Goal: Contribute content: Contribute content

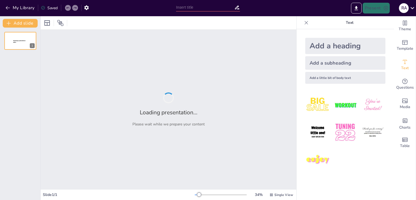
type input "Основы информационной безопасности: Защита данных в цифровую эпоху"
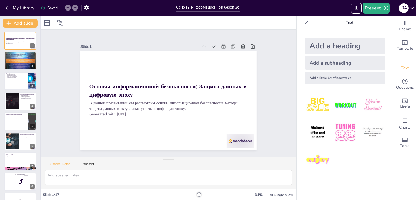
checkbox input "true"
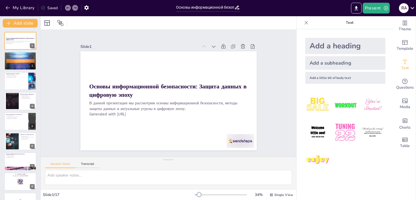
checkbox input "true"
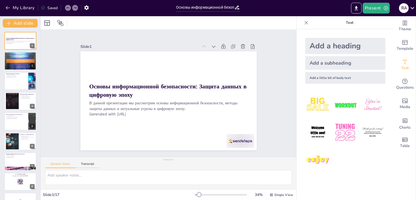
checkbox input "true"
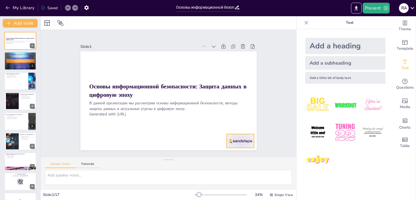
checkbox input "true"
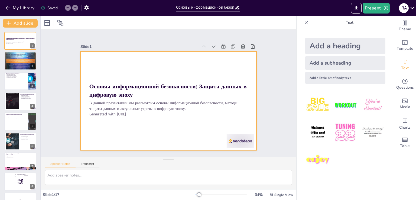
checkbox input "true"
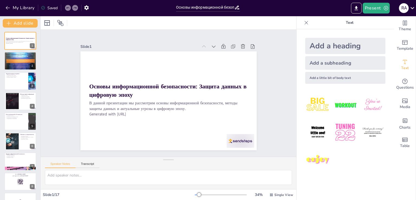
checkbox input "true"
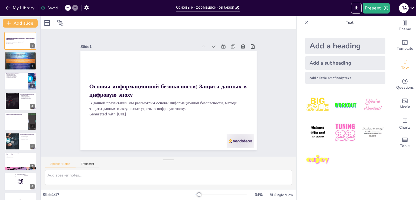
checkbox input "true"
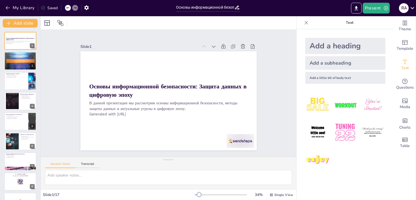
checkbox input "true"
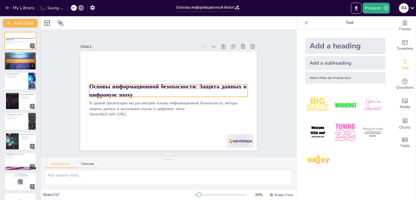
checkbox input "true"
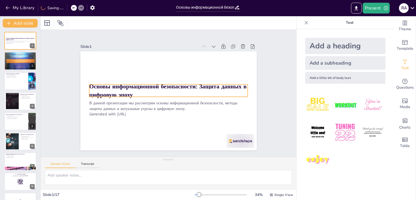
checkbox input "true"
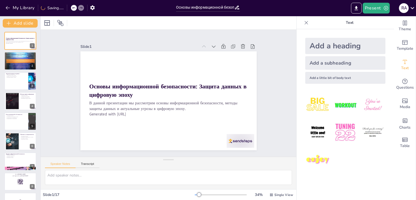
checkbox input "true"
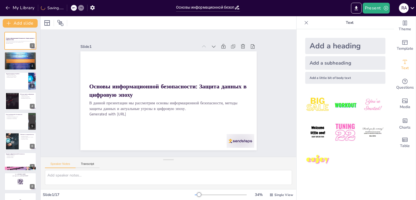
checkbox input "true"
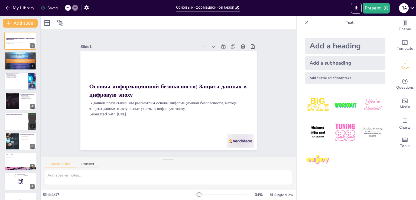
checkbox input "true"
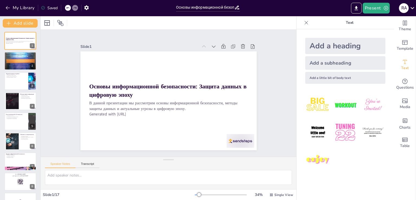
checkbox input "true"
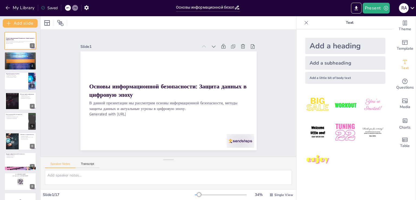
checkbox input "true"
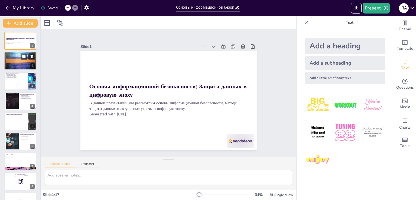
checkbox input "true"
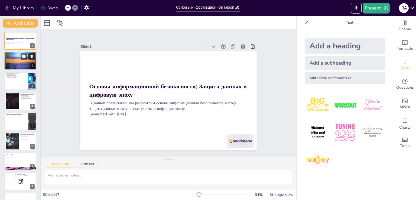
click at [16, 62] on div at bounding box center [20, 61] width 32 height 25
checkbox input "true"
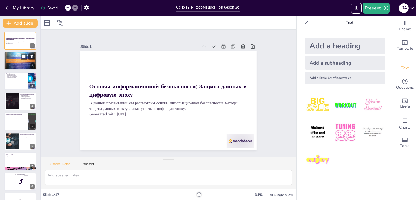
checkbox input "true"
type textarea "Защита данных является основным аспектом информационной безопасности. Она включ…"
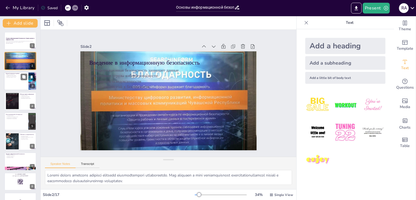
checkbox input "true"
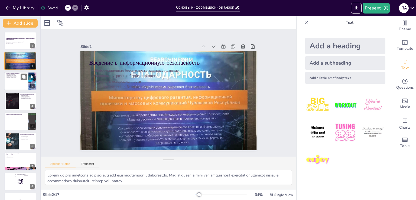
checkbox input "true"
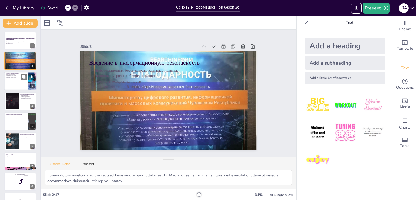
checkbox input "true"
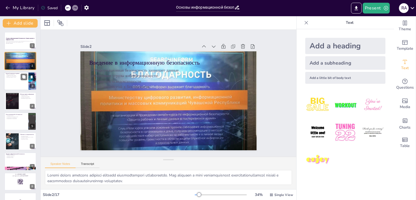
checkbox input "true"
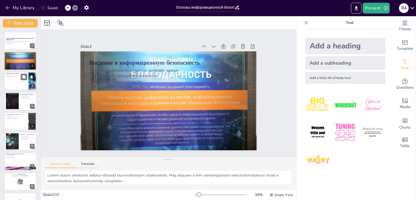
checkbox input "true"
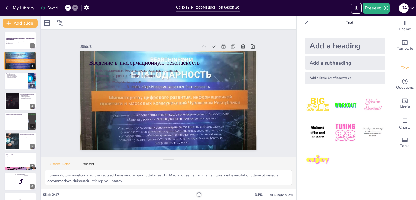
checkbox input "true"
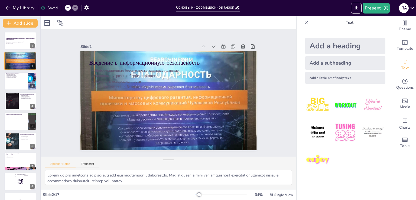
checkbox input "true"
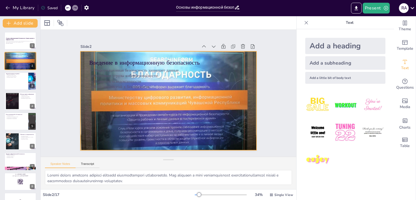
checkbox input "true"
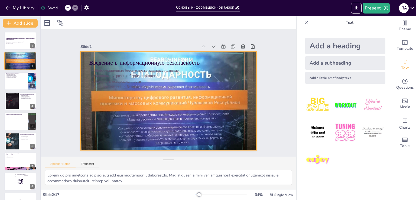
checkbox input "true"
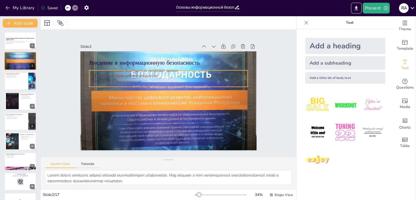
checkbox input "true"
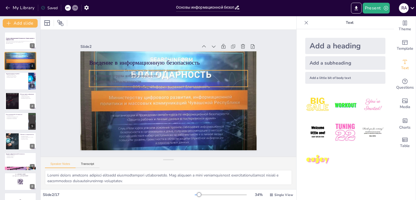
checkbox input "true"
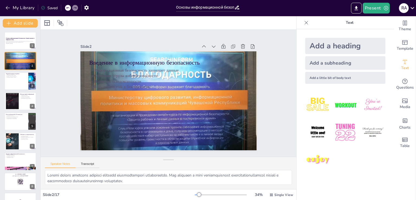
checkbox input "true"
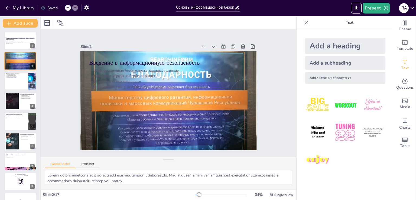
checkbox input "true"
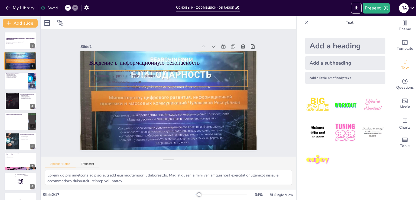
checkbox input "true"
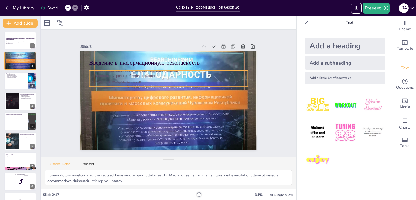
checkbox input "true"
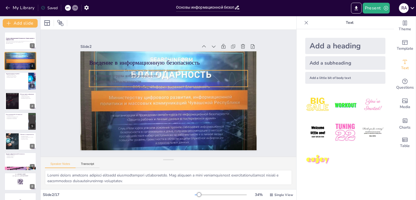
checkbox input "true"
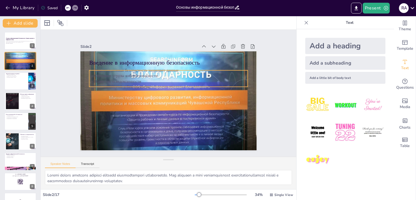
click at [97, 78] on p "Важность осведомленности" at bounding box center [169, 81] width 158 height 22
checkbox input "true"
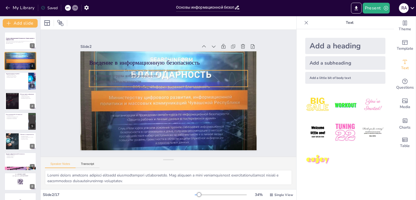
checkbox input "true"
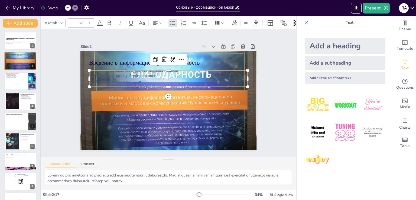
checkbox input "true"
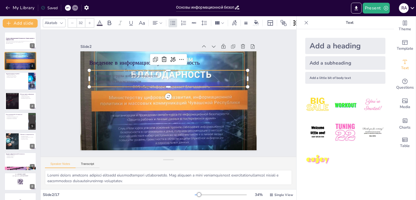
checkbox input "true"
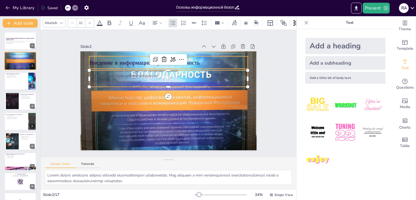
checkbox input "true"
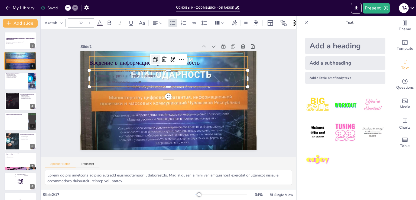
checkbox input "true"
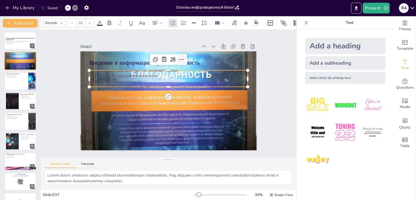
click at [194, 69] on icon at bounding box center [198, 73] width 9 height 9
checkbox input "true"
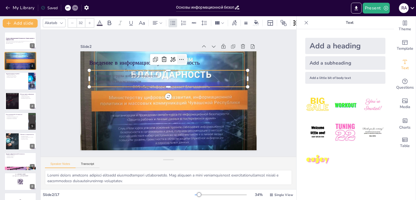
checkbox input "true"
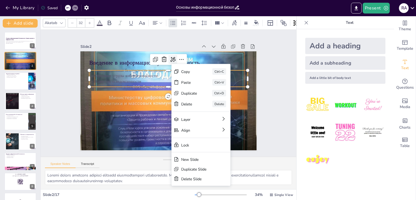
checkbox input "true"
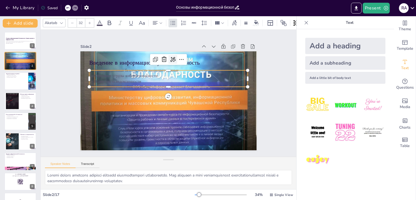
click at [178, 57] on div at bounding box center [183, 62] width 11 height 11
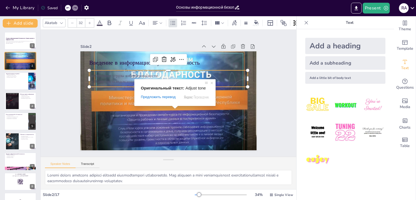
click at [173, 108] on span at bounding box center [174, 107] width 7 height 3
click at [210, 83] on span at bounding box center [211, 82] width 5 height 5
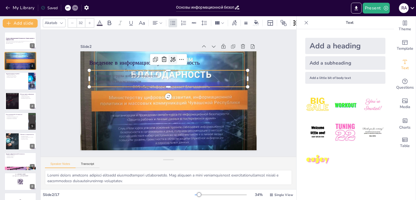
click at [179, 58] on icon at bounding box center [183, 62] width 8 height 8
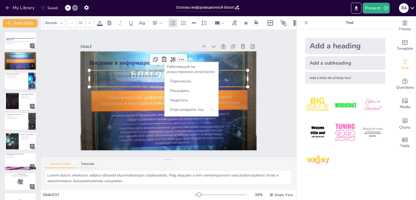
click at [187, 61] on icon at bounding box center [191, 65] width 8 height 8
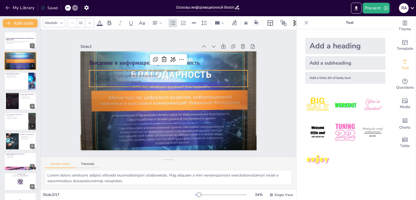
click at [256, 109] on div "Slide 1 Основы информационной безопасности: Защита данных в цифровую эпоху В да…" at bounding box center [169, 93] width 226 height 155
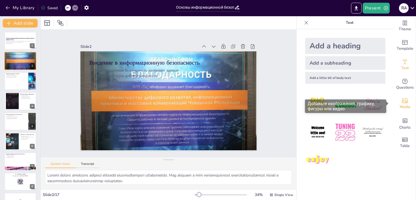
click at [402, 105] on span "Media" at bounding box center [405, 107] width 11 height 6
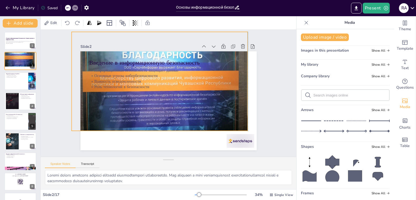
drag, startPoint x: 249, startPoint y: 94, endPoint x: 239, endPoint y: 74, distance: 22.0
click at [239, 74] on div "Введение в информационную безопасность Информационная безопасность защищает дан…" at bounding box center [182, 53] width 168 height 54
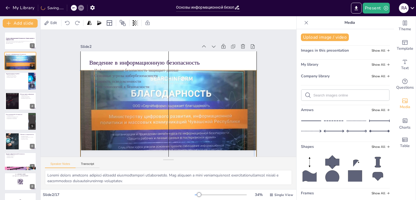
drag, startPoint x: 239, startPoint y: 74, endPoint x: 247, endPoint y: 115, distance: 41.7
click at [247, 71] on div "Введение в информационную безопасность Информационная безопасность защищает дан…" at bounding box center [177, 52] width 172 height 37
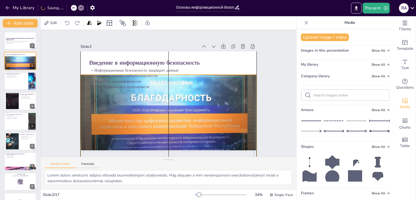
drag, startPoint x: 247, startPoint y: 115, endPoint x: 246, endPoint y: 119, distance: 4.5
click at [246, 119] on div at bounding box center [162, 123] width 200 height 167
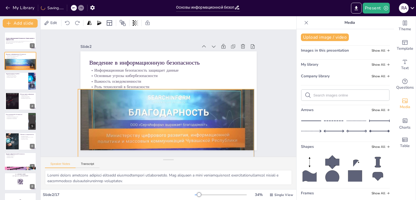
drag, startPoint x: 248, startPoint y: 115, endPoint x: 246, endPoint y: 129, distance: 13.9
click at [246, 129] on div at bounding box center [136, 125] width 220 height 217
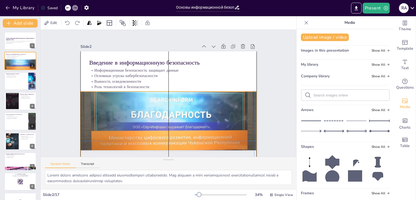
drag, startPoint x: 247, startPoint y: 121, endPoint x: 247, endPoint y: 124, distance: 2.7
click at [247, 124] on div at bounding box center [163, 141] width 189 height 151
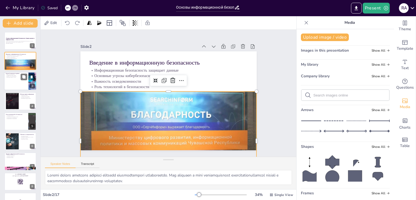
click at [13, 78] on div at bounding box center [20, 81] width 32 height 18
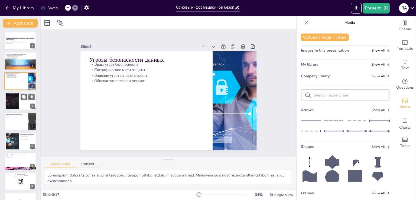
click at [16, 103] on div at bounding box center [11, 101] width 35 height 17
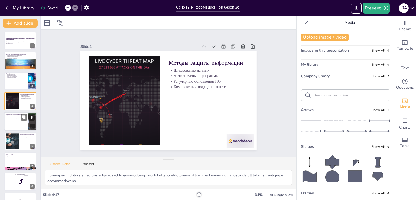
click at [16, 122] on div at bounding box center [20, 121] width 32 height 18
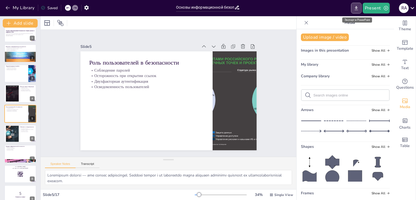
click at [355, 11] on icon "Export to PowerPoint" at bounding box center [356, 8] width 6 height 6
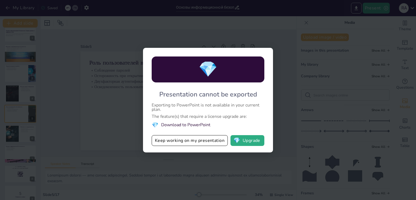
click at [119, 144] on div "💎 Presentation cannot be exported Exporting to PowerPoint is not available in y…" at bounding box center [208, 100] width 416 height 200
click at [165, 143] on button "Keep working on my presentation" at bounding box center [190, 140] width 76 height 11
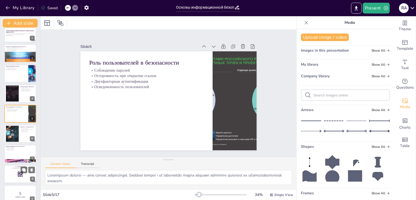
click at [20, 171] on icon at bounding box center [20, 174] width 6 height 6
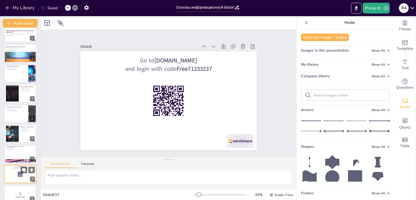
scroll to position [68, 0]
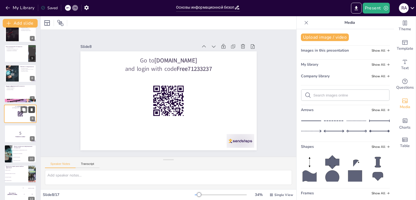
click at [32, 110] on icon at bounding box center [32, 109] width 2 height 3
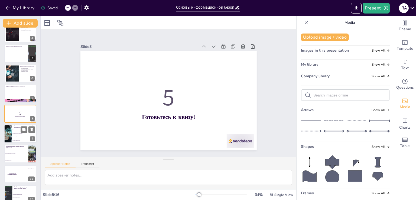
click at [14, 138] on li "Увеличение объема данных" at bounding box center [24, 137] width 24 height 4
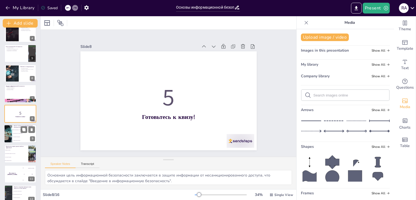
scroll to position [88, 0]
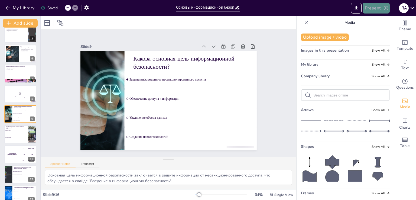
click at [369, 7] on button "Present" at bounding box center [376, 8] width 27 height 11
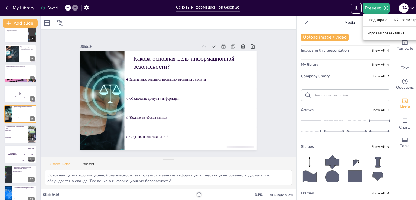
click at [17, 134] on div at bounding box center [208, 100] width 416 height 200
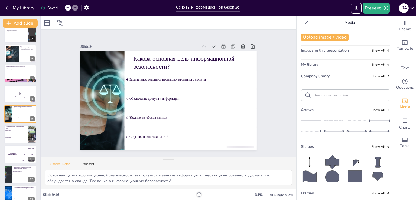
click at [17, 134] on li "Использование антивирусных программ" at bounding box center [16, 133] width 24 height 3
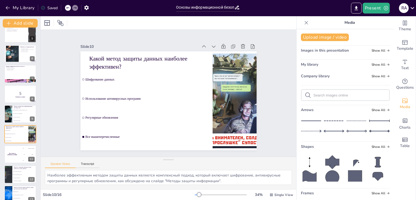
scroll to position [108, 0]
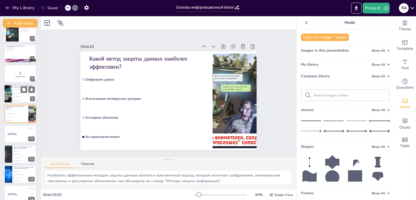
click at [14, 96] on li "Увеличение объема данных" at bounding box center [24, 97] width 24 height 4
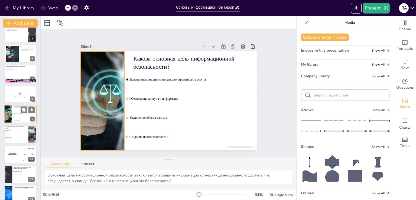
click at [7, 114] on div at bounding box center [8, 114] width 28 height 18
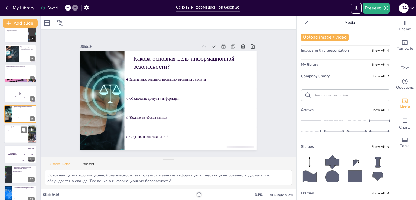
click at [7, 132] on li "Использование антивирусных программ" at bounding box center [16, 134] width 24 height 4
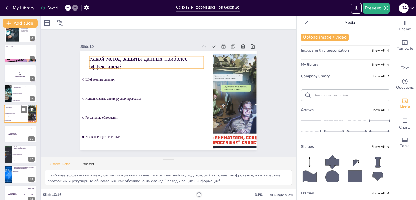
click at [10, 106] on p "Какой метод защиты данных наиболее эффективен?" at bounding box center [16, 107] width 21 height 3
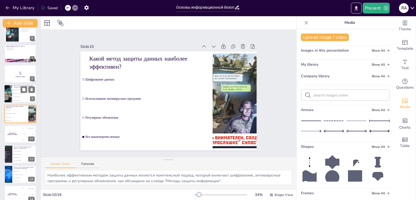
click at [13, 96] on li "Увеличение объема данных" at bounding box center [24, 97] width 24 height 4
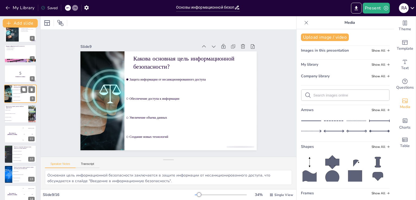
scroll to position [88, 0]
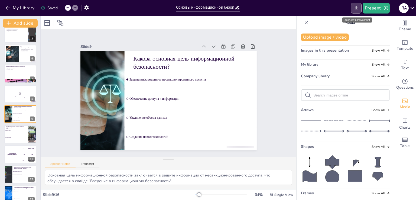
click at [353, 8] on button "Export to PowerPoint" at bounding box center [356, 8] width 11 height 11
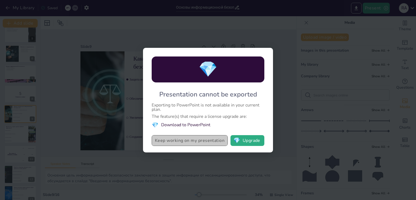
click at [196, 139] on button "Keep working on my presentation" at bounding box center [190, 140] width 76 height 11
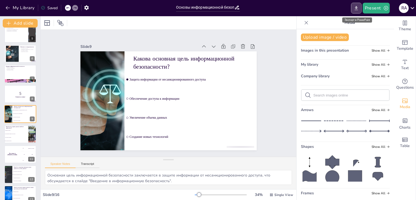
click at [356, 5] on button "Export to PowerPoint" at bounding box center [356, 8] width 11 height 11
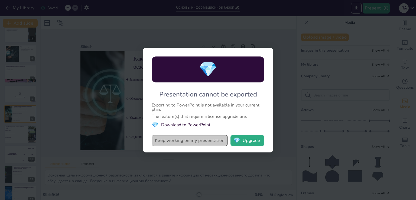
click at [182, 142] on button "Keep working on my presentation" at bounding box center [190, 140] width 76 height 11
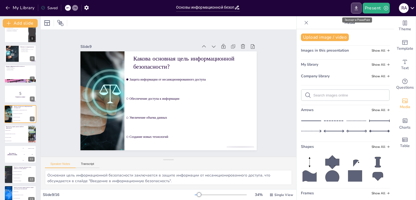
click at [359, 8] on icon "Export to PowerPoint" at bounding box center [356, 8] width 6 height 6
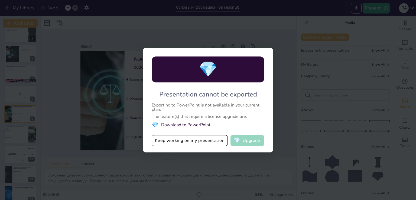
click at [259, 136] on button "💎 Upgrade" at bounding box center [247, 140] width 34 height 11
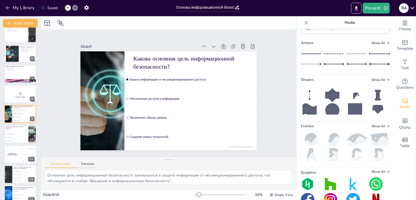
scroll to position [82, 0]
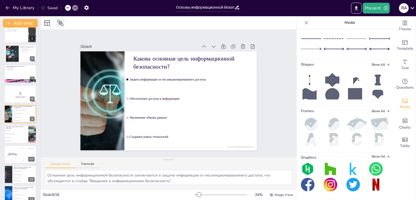
click at [64, 19] on div at bounding box center [60, 23] width 9 height 9
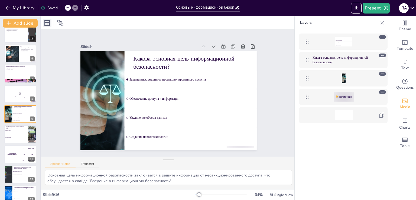
click at [43, 21] on div at bounding box center [47, 23] width 9 height 9
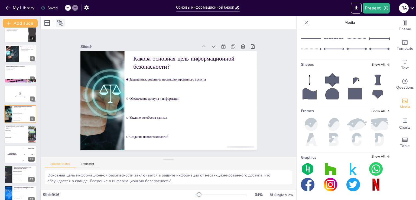
click at [59, 22] on icon at bounding box center [60, 23] width 6 height 6
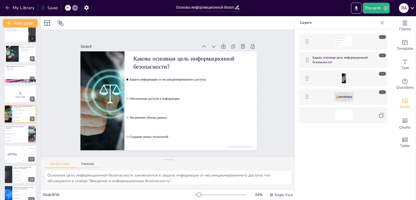
click at [53, 6] on div "Saved" at bounding box center [49, 7] width 17 height 5
click at [383, 5] on button "Present" at bounding box center [376, 8] width 27 height 11
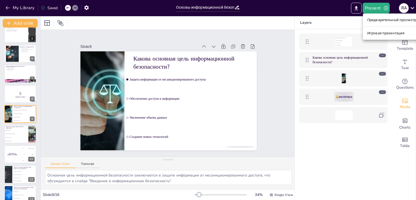
click at [378, 23] on li "Предварительный просмотр презентации" at bounding box center [403, 20] width 81 height 9
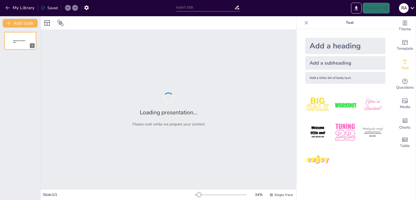
type input "Основы информационной безопасности: Защита данных в цифровую эпоху"
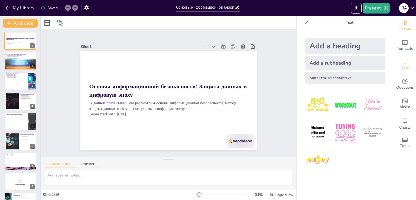
checkbox input "true"
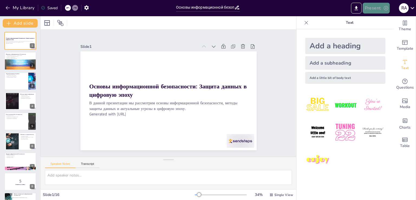
click at [379, 5] on button "Present" at bounding box center [376, 8] width 27 height 11
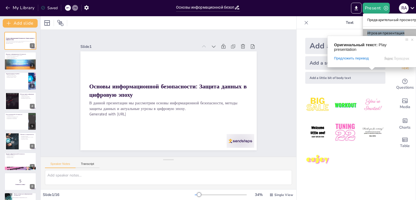
click at [376, 33] on ya-tr-span "Игровая презентация" at bounding box center [385, 33] width 37 height 5
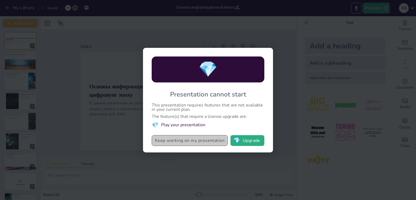
click at [224, 139] on button "Keep working on my presentation" at bounding box center [190, 140] width 76 height 11
checkbox input "true"
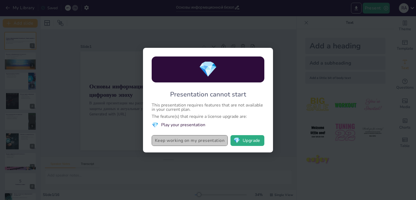
checkbox input "true"
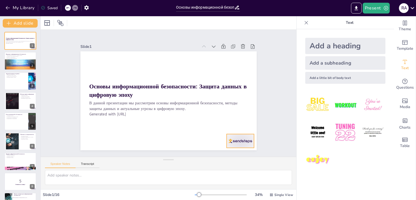
checkbox input "true"
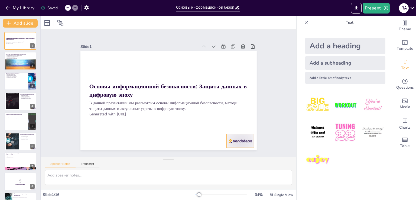
checkbox input "true"
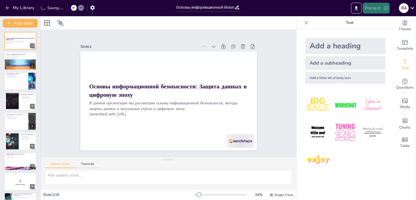
click at [369, 5] on button "Present" at bounding box center [376, 8] width 27 height 11
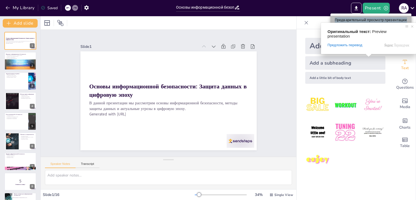
click at [371, 19] on ya-tr-span "Предварительный просмотр презентации" at bounding box center [371, 19] width 72 height 5
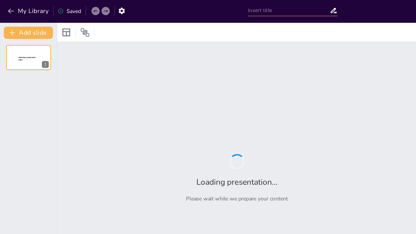
type input "Основы информационной безопасности: Защита данных в цифровую эпоху"
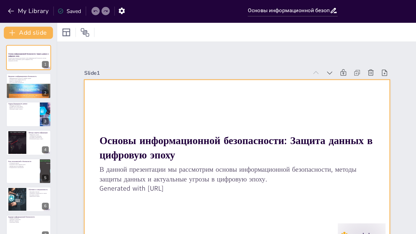
checkbox input "true"
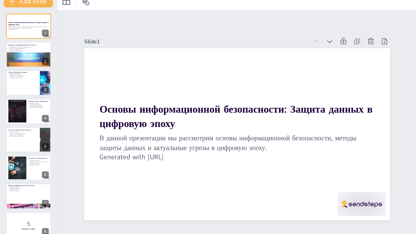
checkbox input "true"
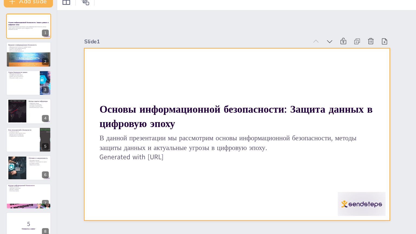
checkbox input "true"
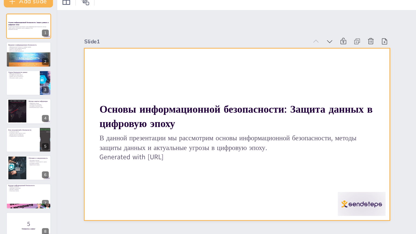
checkbox input "true"
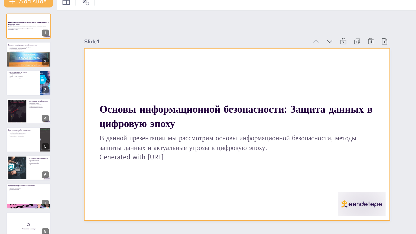
checkbox input "true"
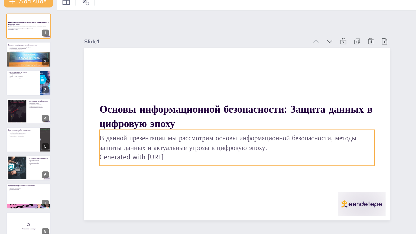
checkbox input "true"
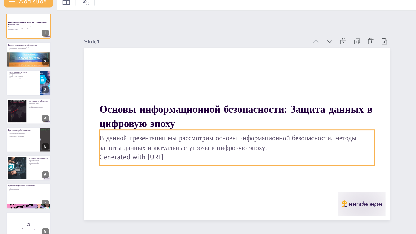
checkbox input "true"
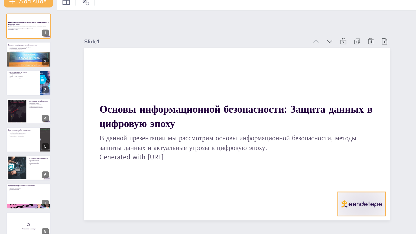
checkbox input "true"
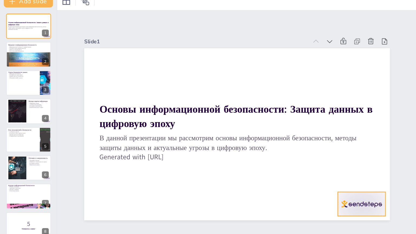
checkbox input "true"
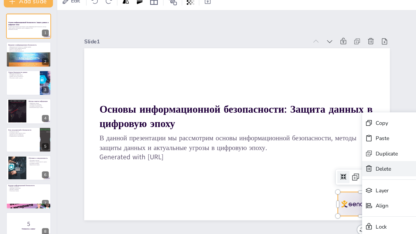
click at [300, 184] on div "Delete" at bounding box center [313, 188] width 27 height 8
checkbox input "true"
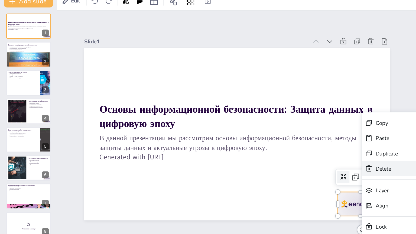
checkbox input "true"
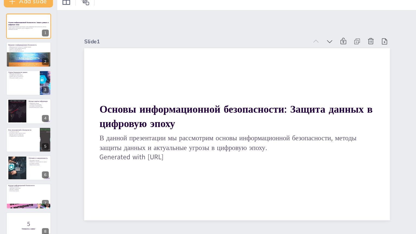
checkbox input "true"
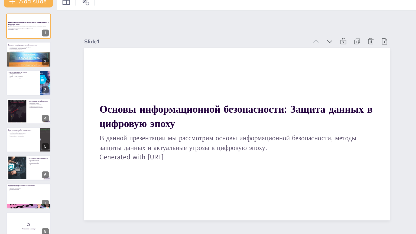
checkbox input "true"
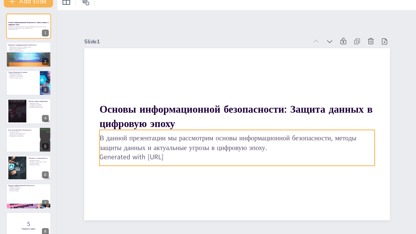
checkbox input "true"
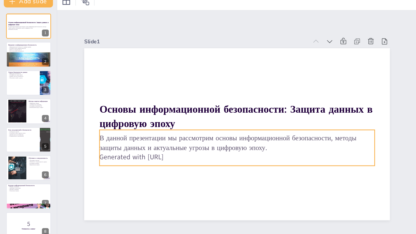
checkbox input "true"
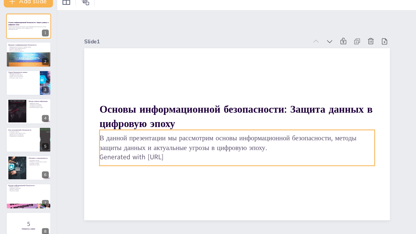
checkbox input "true"
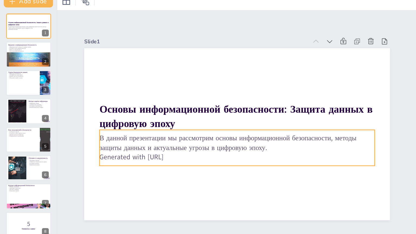
checkbox input "true"
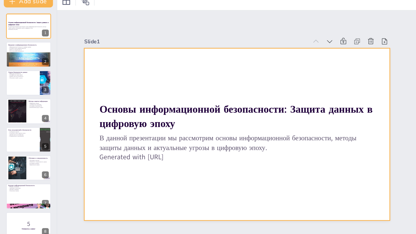
checkbox input "true"
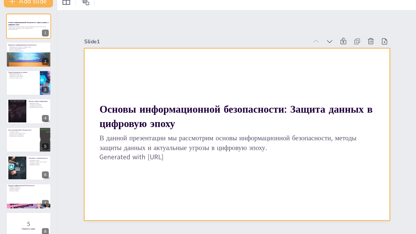
checkbox input "true"
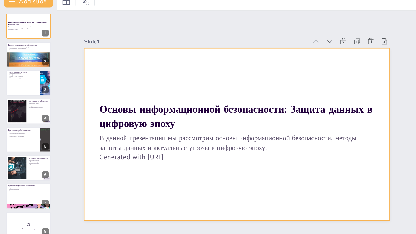
checkbox input "true"
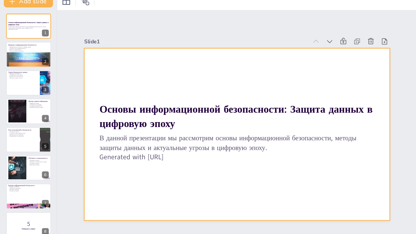
checkbox input "true"
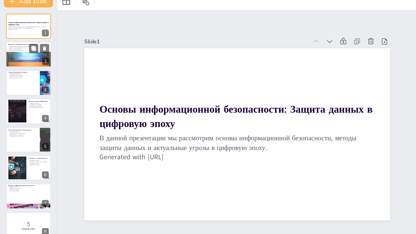
checkbox input "true"
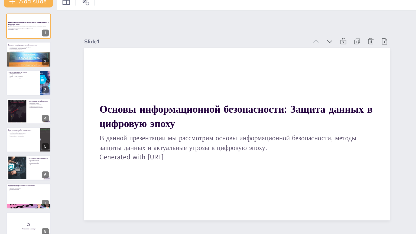
checkbox input "true"
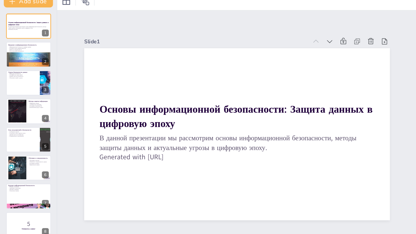
click at [4, 58] on div "Основы информационной безопасности: Защита данных в цифровую эпоху В данной пре…" at bounding box center [20, 192] width 40 height 320
checkbox input "true"
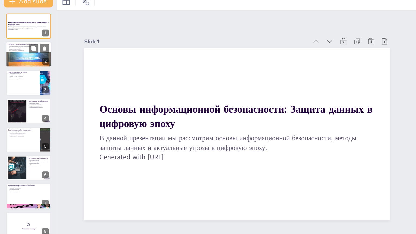
checkbox input "true"
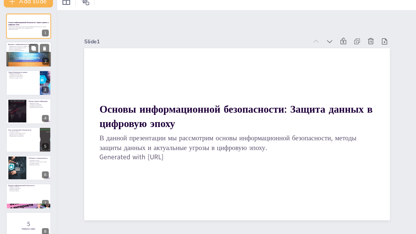
checkbox input "true"
click at [10, 60] on div at bounding box center [20, 68] width 32 height 25
type textarea "Защита данных является основным аспектом информационной безопасности. Она включ…"
checkbox input "true"
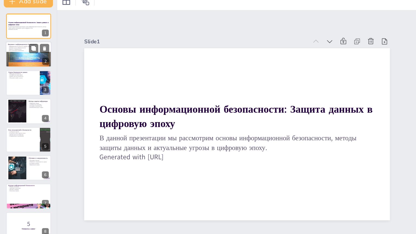
checkbox input "true"
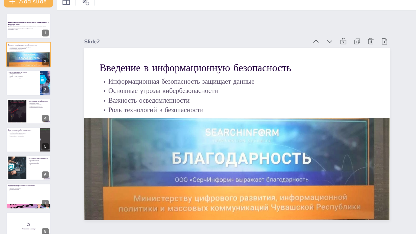
checkbox input "true"
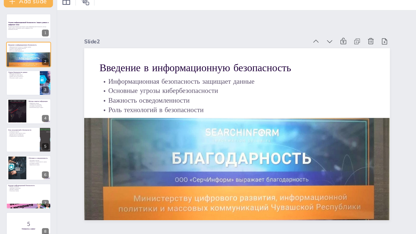
checkbox input "true"
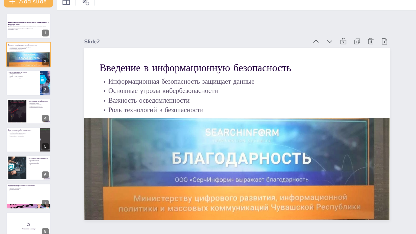
checkbox input "true"
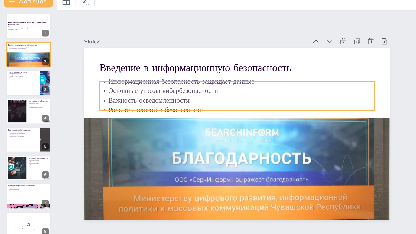
checkbox input "true"
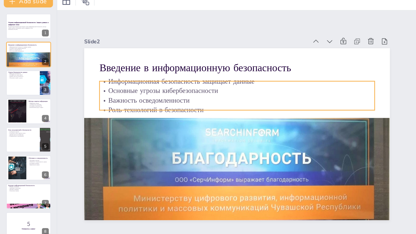
checkbox input "true"
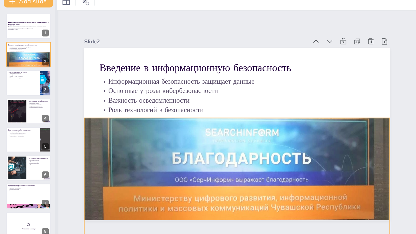
checkbox input "true"
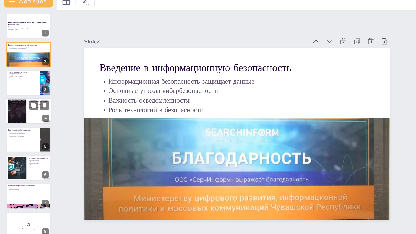
checkbox input "true"
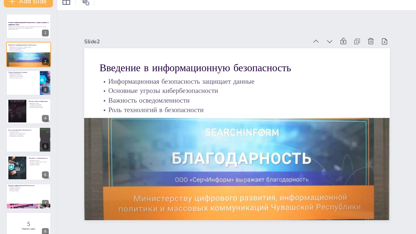
checkbox input "true"
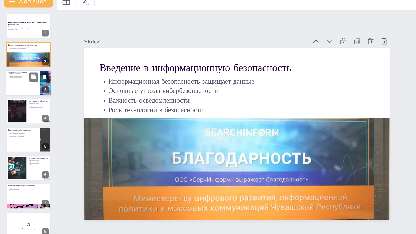
checkbox input "true"
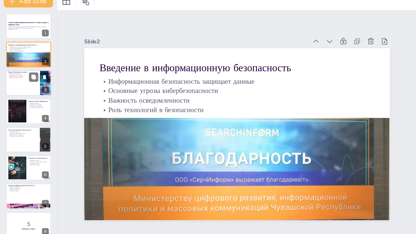
click at [23, 83] on div at bounding box center [20, 81] width 32 height 18
type textarea "Loremipsum dolorsita conse adipi elitseddoeiu, tempori utlabo, etdolo m aliqua …"
checkbox input "true"
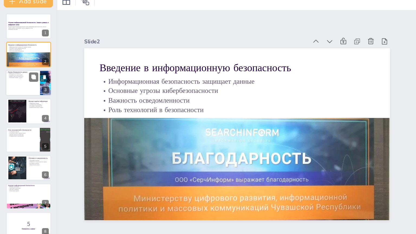
checkbox input "true"
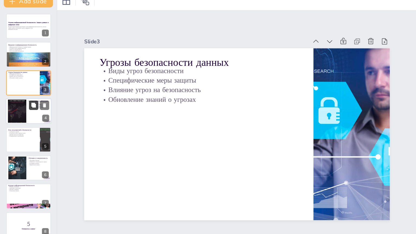
checkbox input "true"
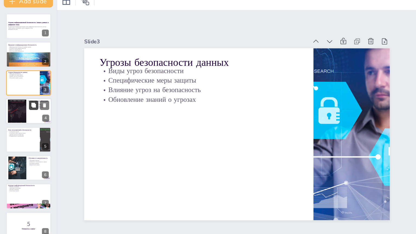
checkbox input "true"
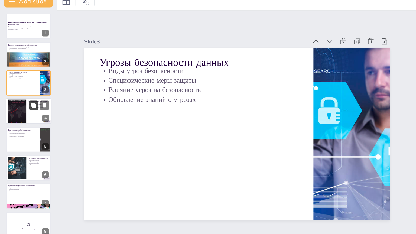
checkbox input "true"
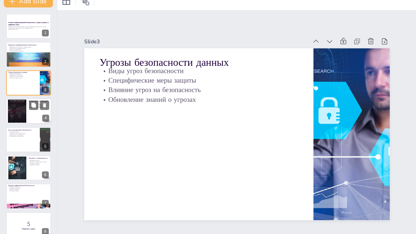
checkbox input "true"
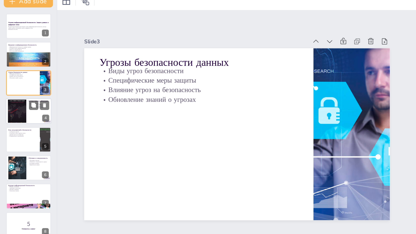
checkbox input "true"
click at [15, 100] on div at bounding box center [11, 101] width 35 height 17
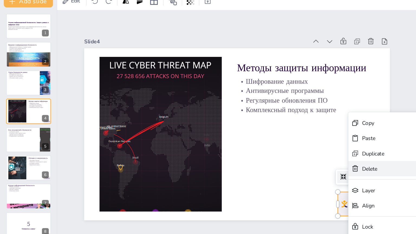
click at [291, 182] on div "Delete" at bounding box center [304, 186] width 27 height 8
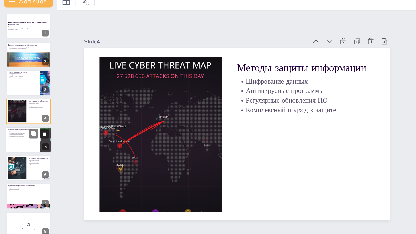
click at [15, 118] on p "Двухфакторная аутентификация" at bounding box center [16, 117] width 21 height 1
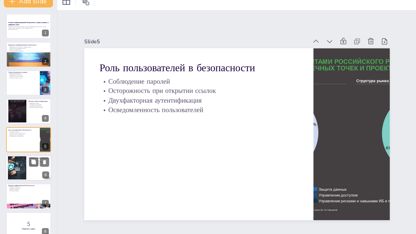
click at [14, 135] on div at bounding box center [12, 141] width 29 height 17
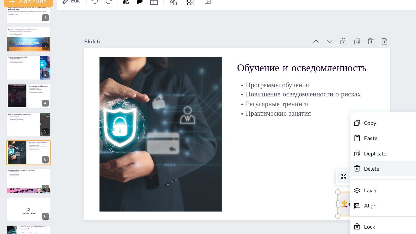
click at [292, 183] on div "Delete" at bounding box center [305, 187] width 27 height 8
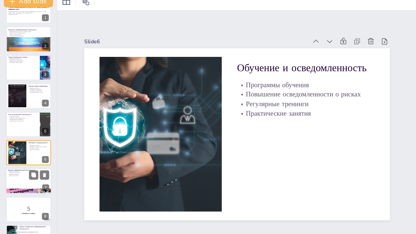
click at [15, 151] on div at bounding box center [20, 151] width 32 height 18
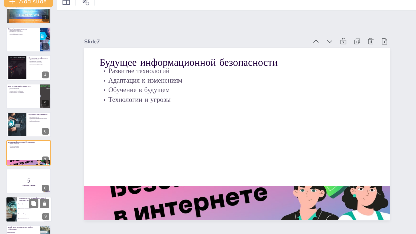
click at [8, 175] on div at bounding box center [8, 171] width 28 height 18
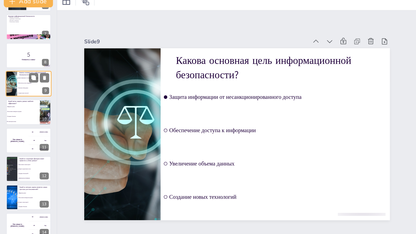
scroll to position [122, 0]
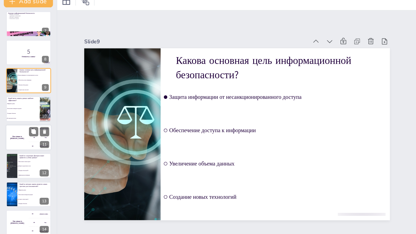
click at [14, 118] on div "The winner is Niels 🏆" at bounding box center [12, 120] width 16 height 18
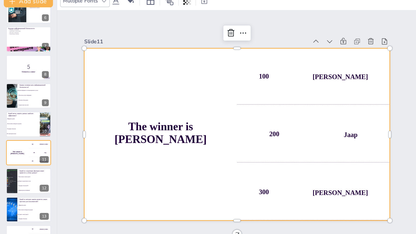
click at [188, 157] on div "300 Niels" at bounding box center [222, 159] width 109 height 40
click at [12, 148] on li "Использование сложных паролей" at bounding box center [24, 147] width 24 height 3
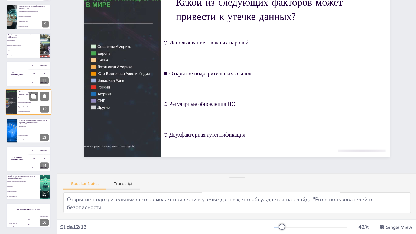
scroll to position [0, 0]
click at [14, 203] on span "Антивирусная программа" at bounding box center [16, 203] width 23 height 1
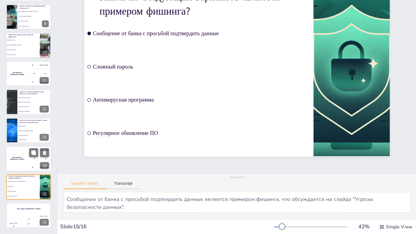
click at [11, 185] on div "The winner is [PERSON_NAME]" at bounding box center [12, 180] width 16 height 18
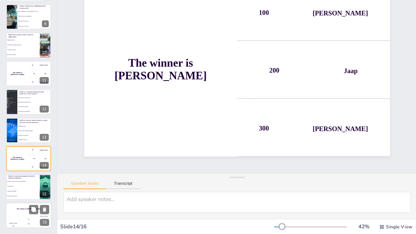
click at [10, 223] on div "Hasan 100" at bounding box center [9, 225] width 11 height 9
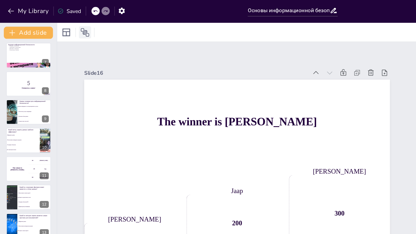
click at [61, 22] on icon at bounding box center [60, 23] width 6 height 6
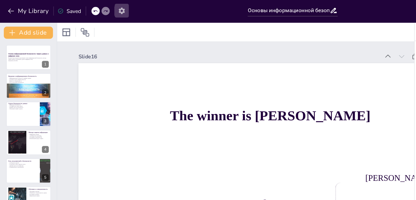
click at [86, 5] on icon "button" at bounding box center [87, 8] width 6 height 6
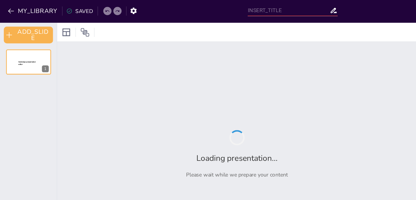
type input "Основы информационной безопасности: Защита данных в цифровую эпоху"
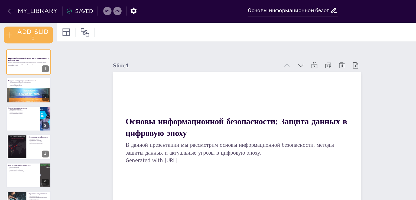
checkbox input "true"
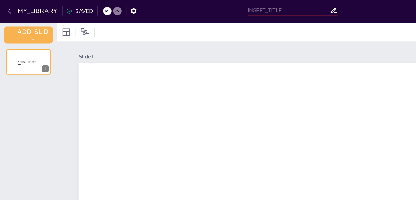
type input "Основы информационной безопасности: Защита данных в цифровую эпоху"
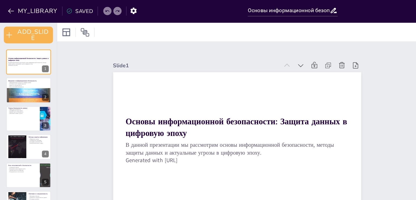
checkbox input "true"
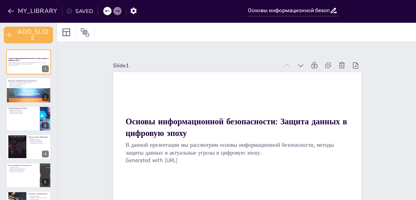
checkbox input "true"
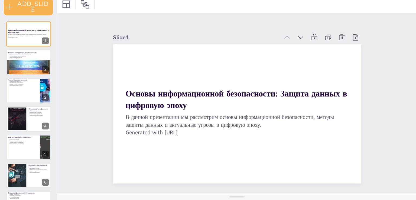
checkbox input "true"
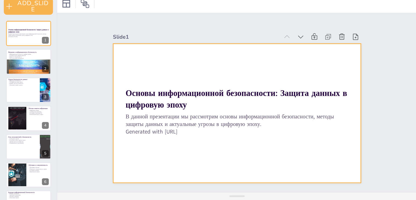
checkbox input "true"
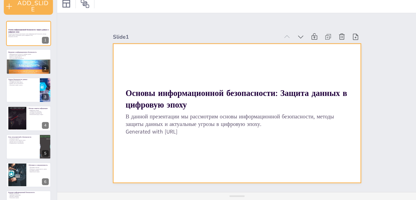
checkbox input "true"
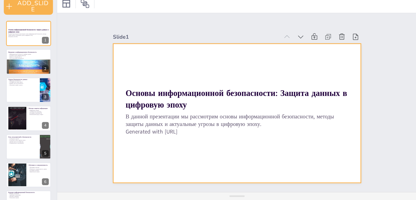
checkbox input "true"
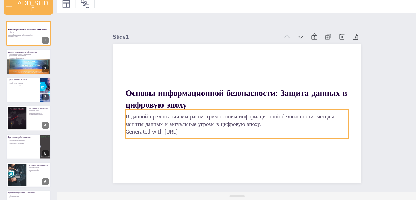
checkbox input "true"
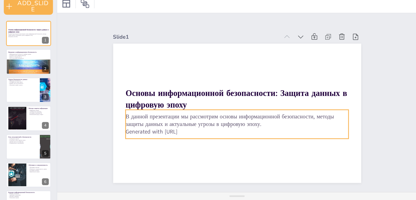
checkbox input "true"
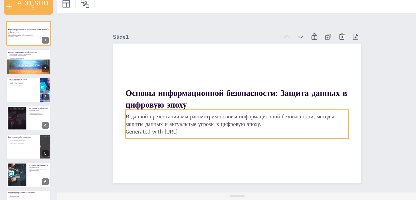
checkbox input "true"
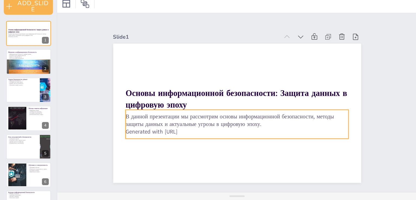
checkbox input "true"
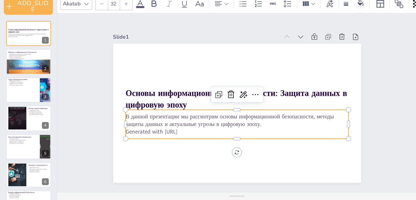
click at [133, 112] on p "Generated with [URL]" at bounding box center [168, 114] width 159 height 5
checkbox input "true"
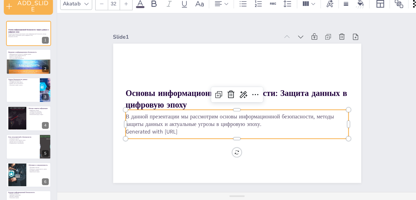
checkbox input "true"
click at [133, 112] on p "Generated with [URL]" at bounding box center [168, 114] width 159 height 5
checkbox input "true"
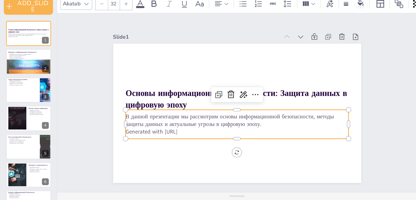
checkbox input "true"
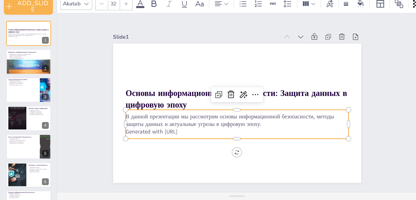
checkbox input "true"
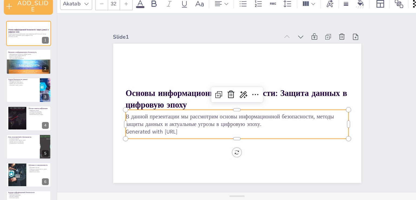
checkbox input "true"
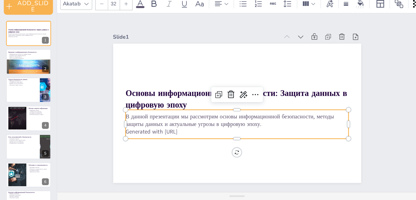
checkbox input "true"
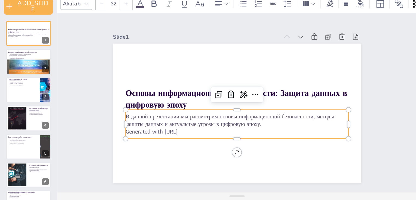
checkbox input "true"
click at [169, 85] on icon at bounding box center [172, 87] width 6 height 6
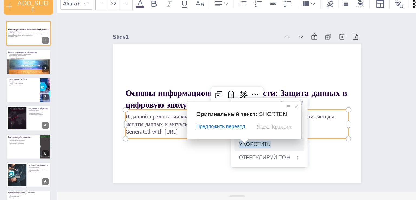
click at [172, 125] on ya-tr-span "УКОРОТИТЬ" at bounding box center [181, 122] width 22 height 5
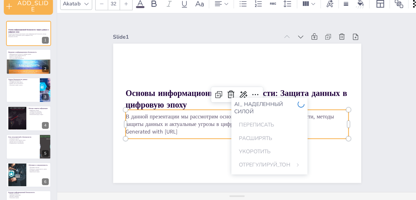
checkbox input "true"
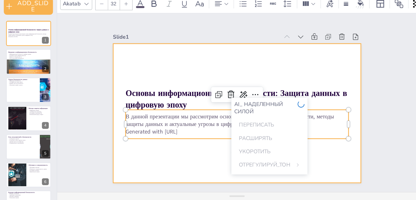
checkbox input "true"
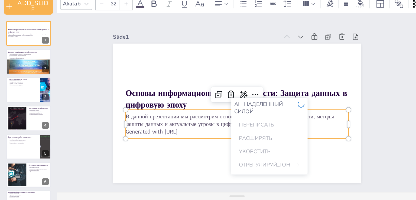
checkbox input "true"
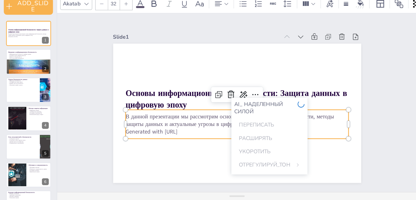
checkbox input "true"
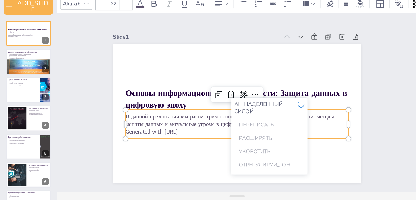
checkbox input "true"
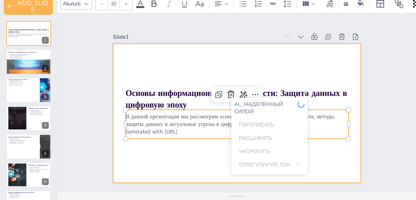
checkbox input "true"
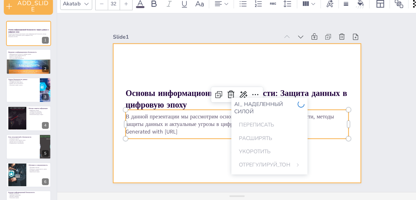
checkbox input "true"
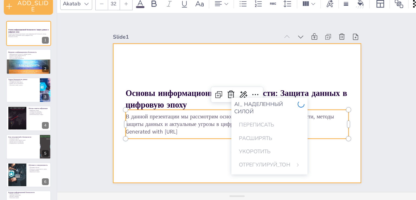
checkbox input "true"
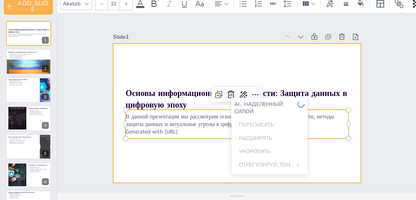
checkbox input "true"
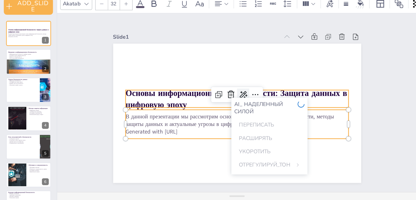
checkbox input "true"
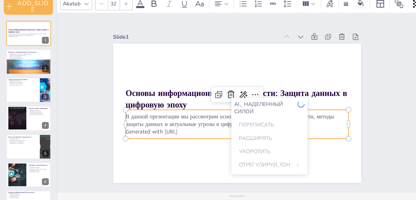
checkbox input "true"
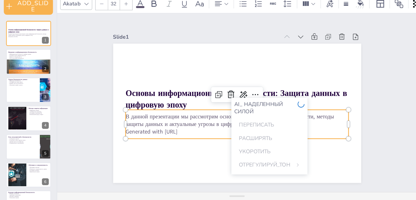
checkbox input "true"
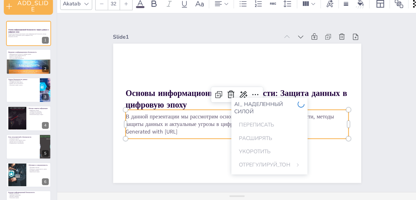
checkbox input "true"
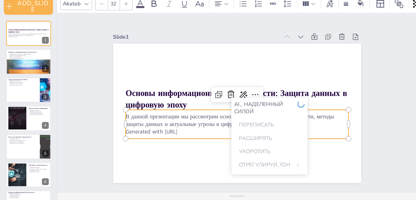
checkbox input "true"
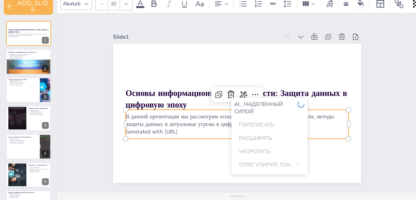
checkbox input "true"
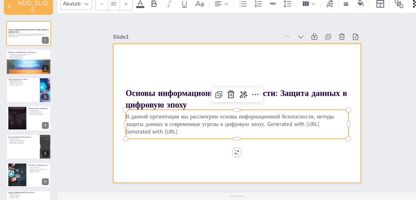
checkbox input "true"
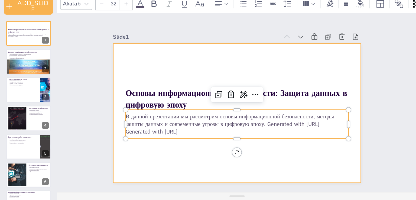
checkbox input "true"
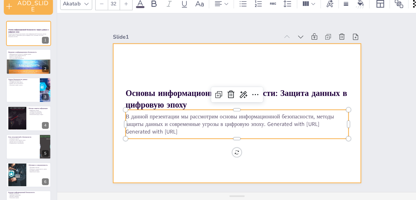
checkbox input "true"
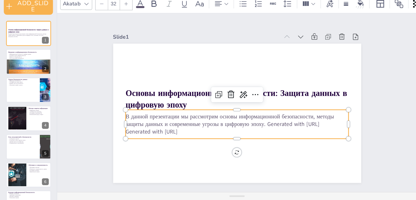
checkbox input "true"
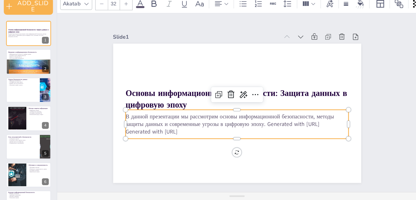
checkbox input "true"
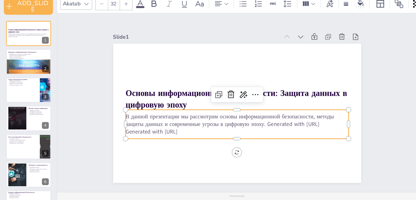
checkbox input "true"
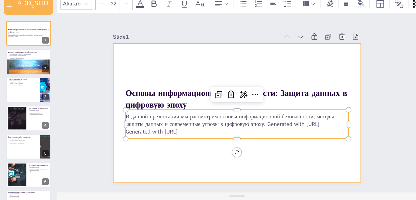
checkbox input "true"
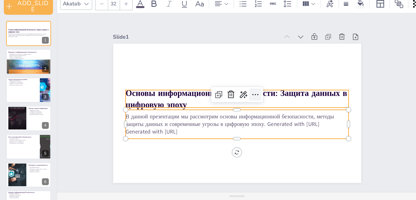
checkbox input "true"
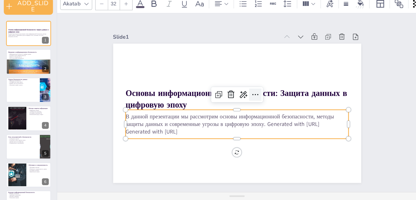
click at [178, 86] on icon at bounding box center [181, 87] width 6 height 6
checkbox input "true"
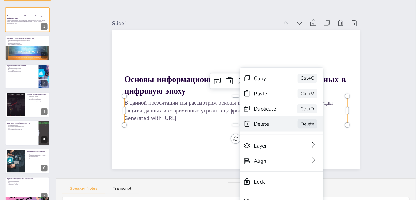
click at [214, 116] on div "Delete" at bounding box center [219, 118] width 14 height 6
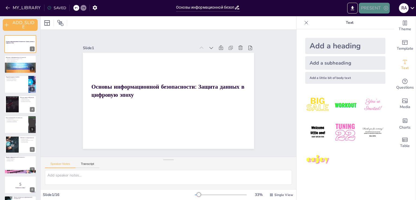
click at [377, 9] on button "PRESENT" at bounding box center [374, 8] width 31 height 11
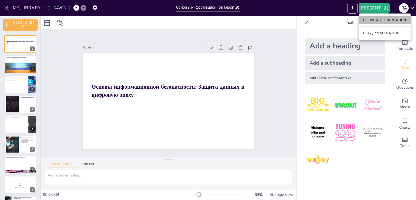
click at [381, 22] on li "PREVIEW_PRESENTATION" at bounding box center [385, 20] width 52 height 9
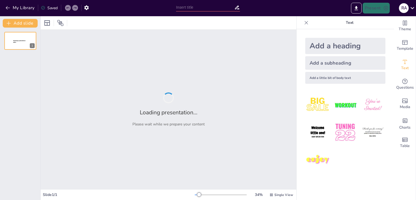
type input "Основы информационной безопасности: Защита данных в цифровую эпоху"
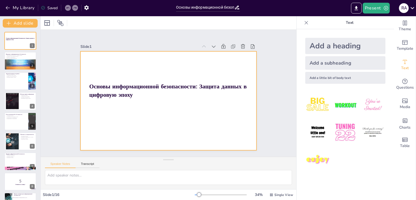
checkbox input "true"
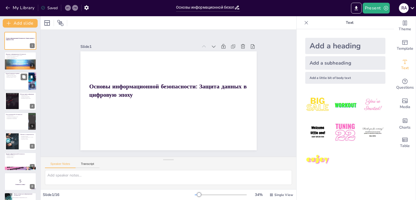
checkbox input "true"
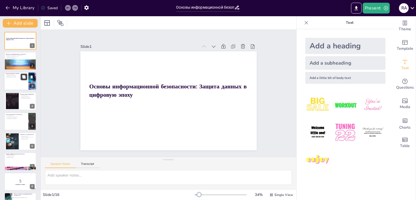
checkbox input "true"
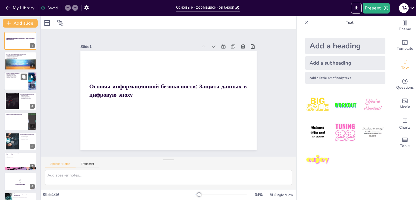
checkbox input "true"
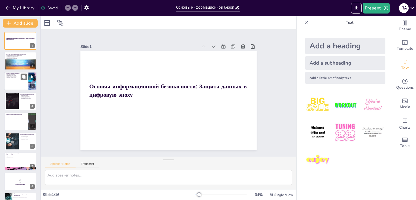
click at [23, 84] on div at bounding box center [20, 81] width 32 height 18
type textarea "Существует множество видов угроз безопасности, включая вирусы, фишинг и утечки …"
checkbox input "true"
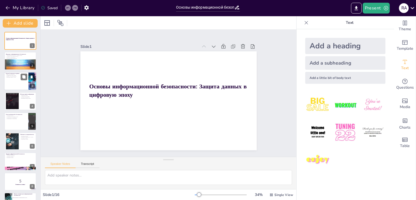
checkbox input "true"
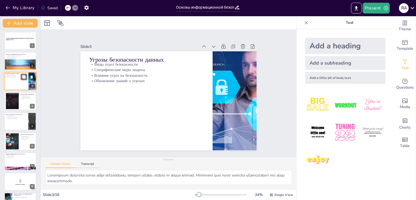
scroll to position [11, 0]
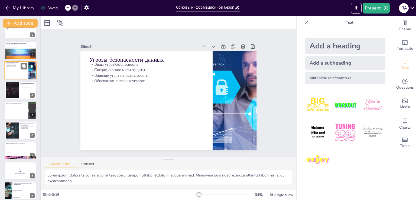
checkbox input "true"
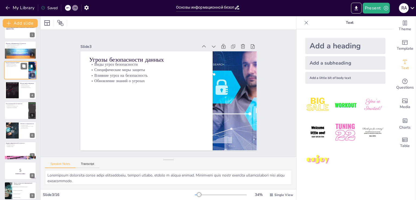
checkbox input "true"
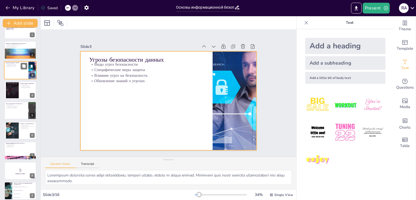
checkbox input "true"
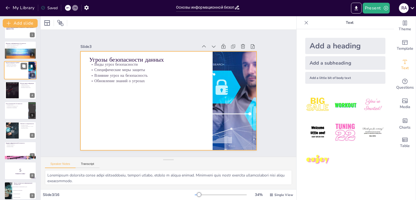
checkbox input "true"
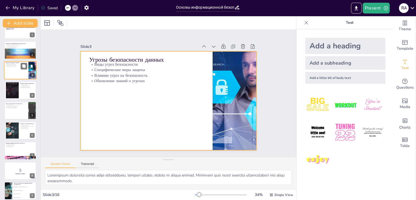
checkbox input "true"
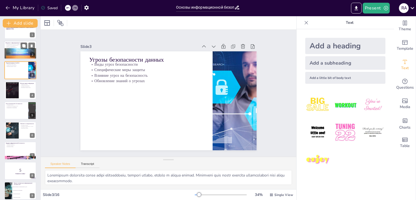
checkbox input "true"
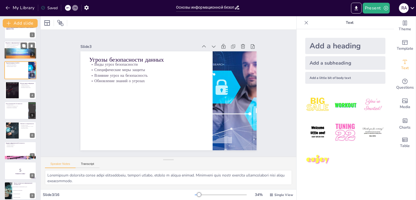
click at [22, 51] on div at bounding box center [20, 57] width 32 height 25
type textarea "Защита данных является основным аспектом информационной безопасности. Она включ…"
checkbox input "true"
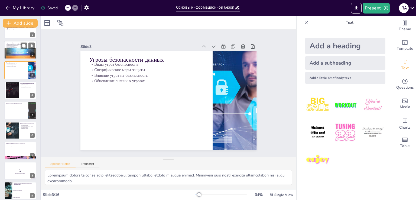
checkbox input "true"
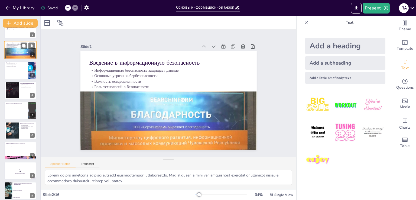
scroll to position [0, 0]
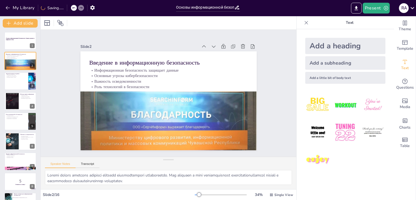
checkbox input "true"
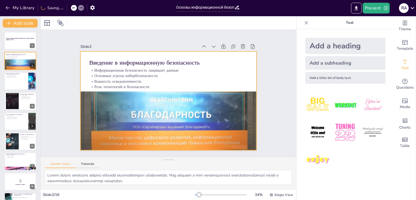
checkbox input "true"
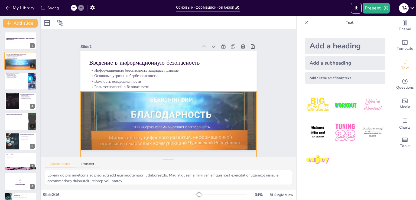
checkbox input "true"
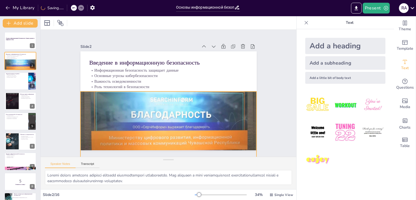
checkbox input "true"
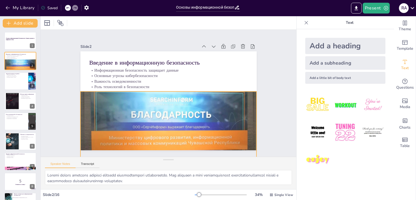
checkbox input "true"
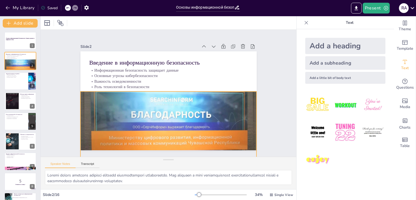
checkbox input "true"
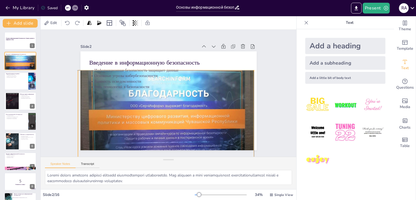
checkbox input "true"
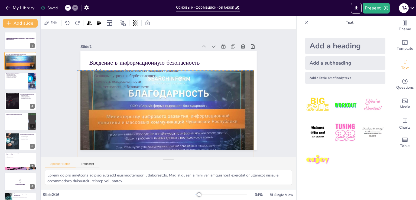
checkbox input "true"
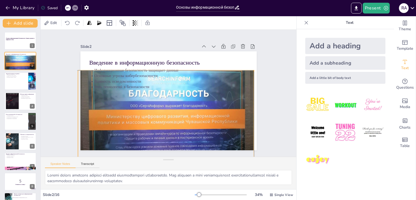
checkbox input "true"
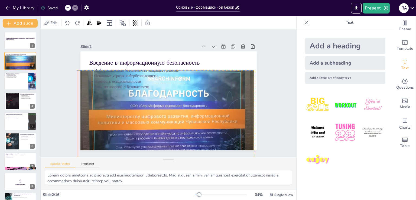
checkbox input "true"
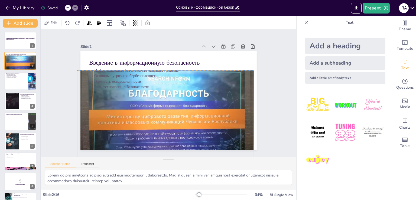
checkbox input "true"
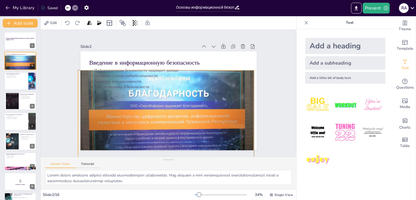
checkbox input "true"
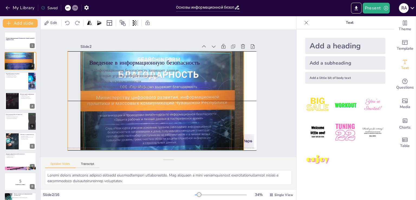
checkbox input "true"
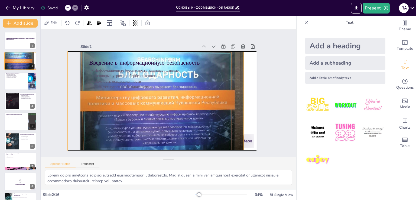
checkbox input "true"
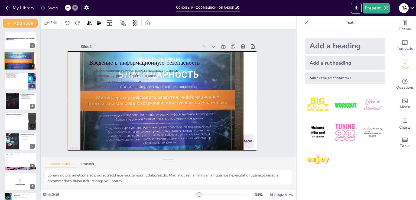
checkbox input "true"
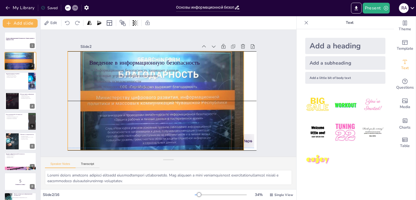
checkbox input "true"
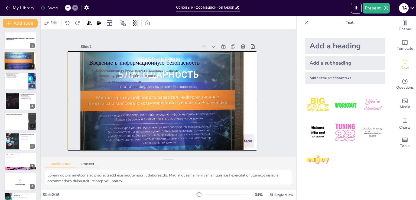
checkbox input "true"
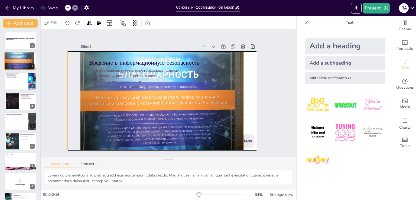
checkbox input "true"
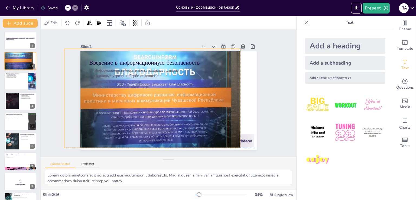
checkbox input "true"
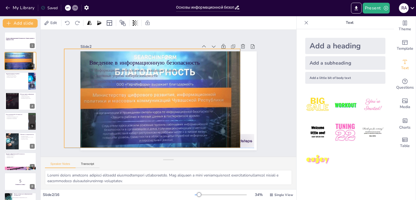
checkbox input "true"
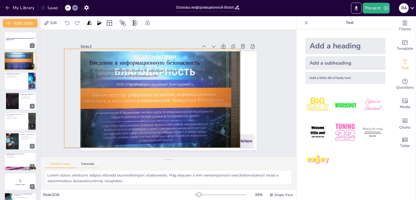
checkbox input "true"
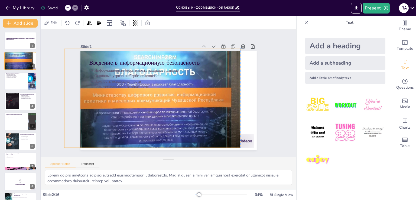
checkbox input "true"
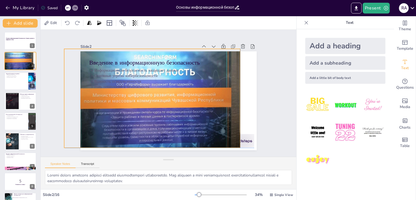
checkbox input "true"
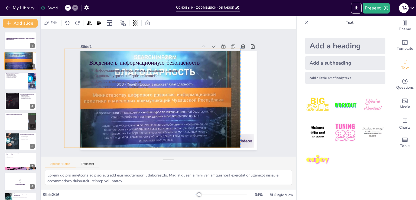
checkbox input "true"
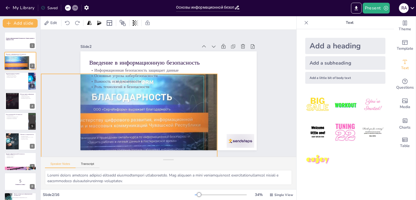
checkbox input "true"
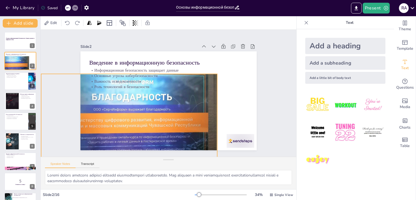
checkbox input "true"
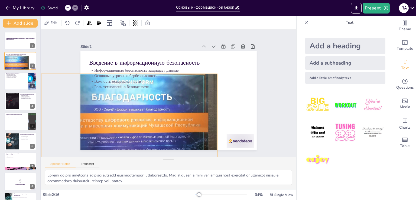
checkbox input "true"
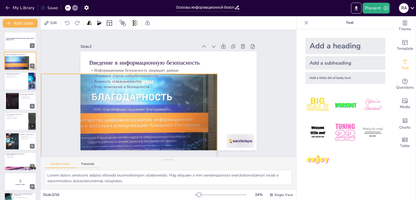
checkbox input "true"
drag, startPoint x: 239, startPoint y: 139, endPoint x: 198, endPoint y: 124, distance: 44.1
click at [198, 124] on div at bounding box center [177, 44] width 220 height 217
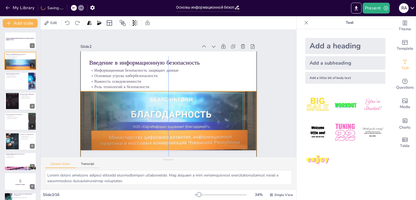
drag, startPoint x: 173, startPoint y: 113, endPoint x: 216, endPoint y: 126, distance: 44.2
click at [216, 126] on div at bounding box center [200, 128] width 220 height 217
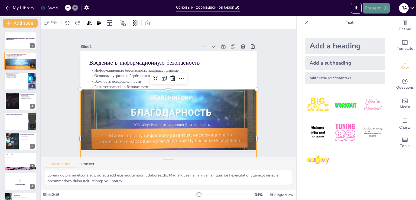
click at [383, 7] on icon "button" at bounding box center [385, 7] width 5 height 5
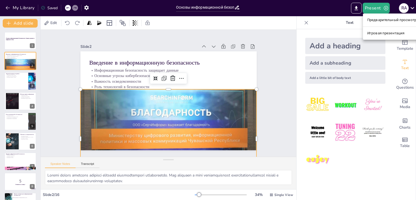
click at [169, 75] on div at bounding box center [208, 100] width 416 height 200
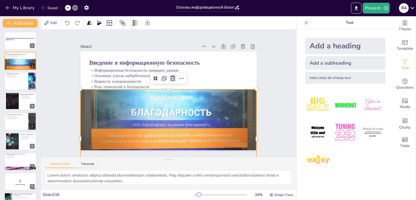
click at [177, 98] on icon at bounding box center [181, 102] width 8 height 8
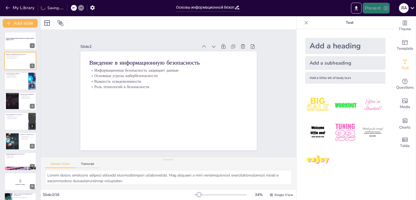
click at [375, 11] on button "Present" at bounding box center [376, 8] width 27 height 11
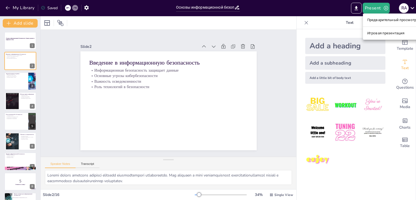
click at [392, 18] on ya-tr-span "Предварительный просмотр презентации" at bounding box center [403, 19] width 72 height 5
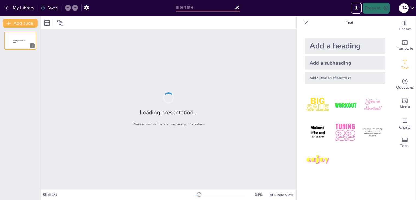
type input "Основы информационной безопасности: Защита данных в цифровую эпоху"
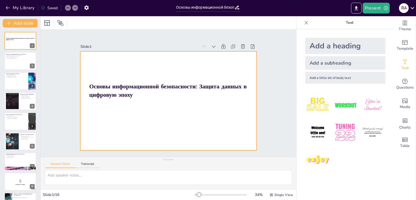
checkbox input "true"
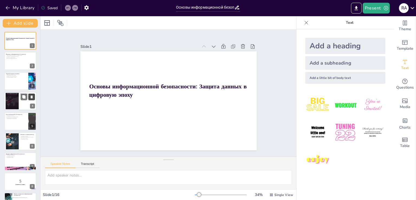
checkbox input "true"
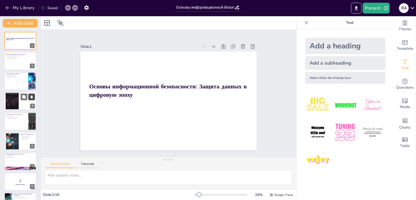
checkbox input "true"
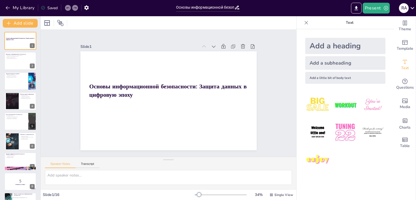
checkbox input "true"
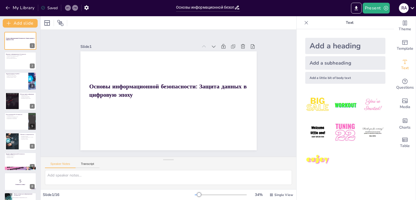
checkbox input "true"
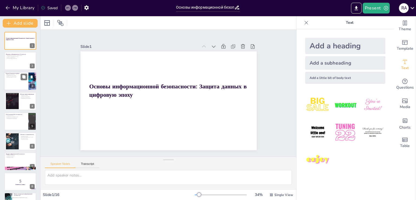
checkbox input "true"
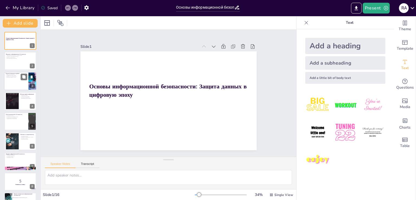
click at [14, 86] on div at bounding box center [20, 81] width 32 height 18
type textarea "Существует множество видов угроз безопасности, включая вирусы, фишинг и утечки …"
checkbox input "true"
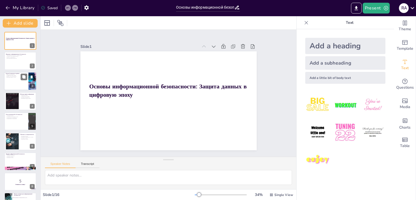
checkbox input "true"
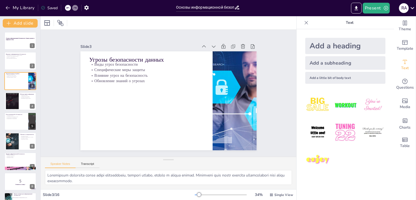
checkbox input "true"
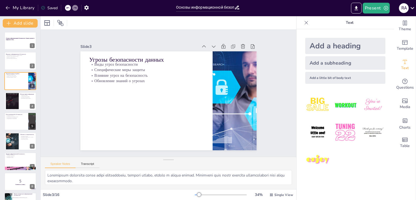
checkbox input "true"
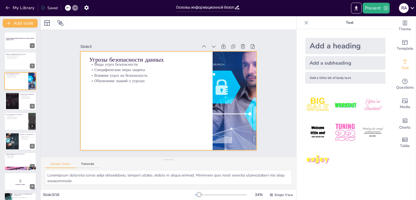
checkbox input "true"
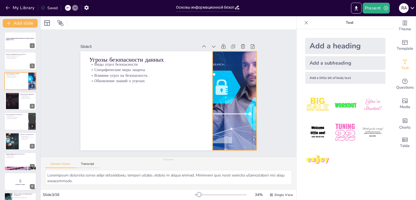
checkbox input "true"
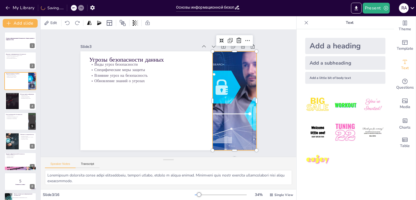
checkbox input "true"
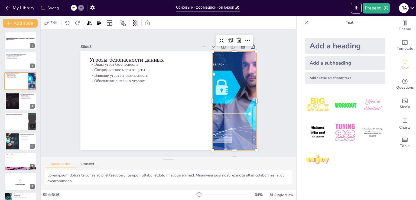
checkbox input "true"
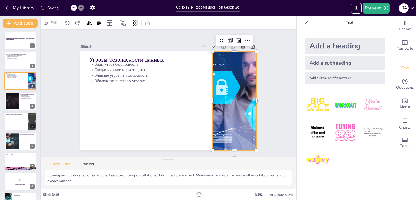
checkbox input "true"
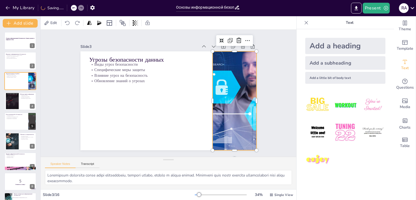
checkbox input "true"
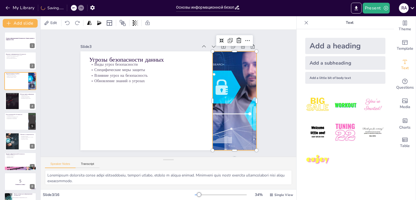
checkbox input "true"
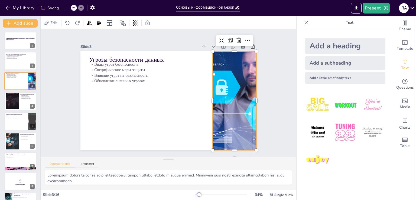
checkbox input "true"
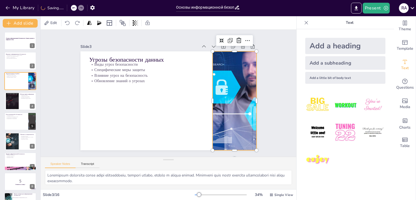
checkbox input "true"
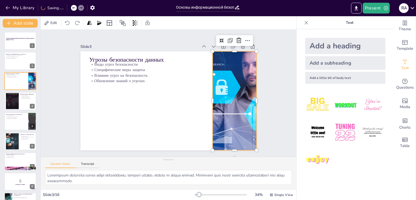
checkbox input "true"
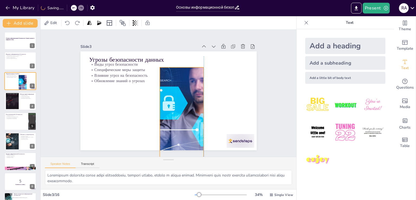
checkbox input "true"
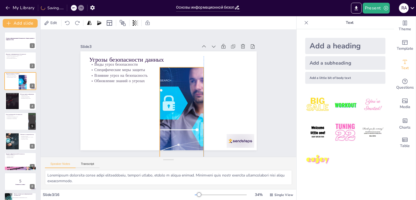
checkbox input "true"
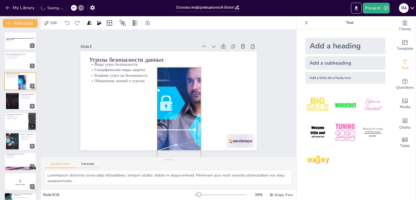
drag, startPoint x: 242, startPoint y: 132, endPoint x: 187, endPoint y: 148, distance: 57.8
click at [187, 148] on div "Slide 1 Основы информационной безопасности: Защита данных в цифровую эпоху Slid…" at bounding box center [169, 93] width 256 height 127
checkbox input "true"
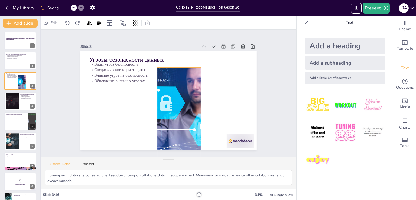
checkbox input "true"
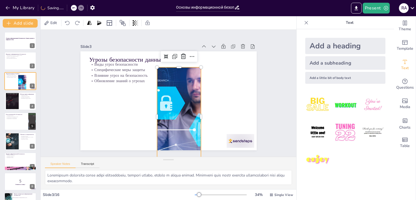
checkbox input "true"
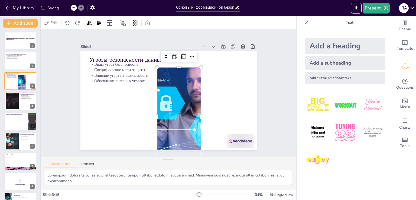
checkbox input "true"
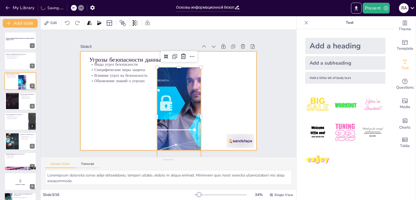
checkbox input "true"
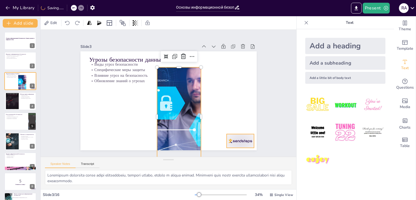
checkbox input "true"
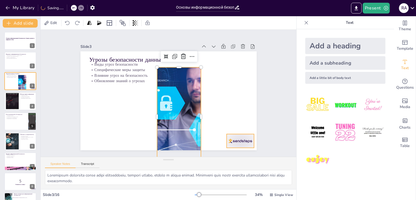
checkbox input "true"
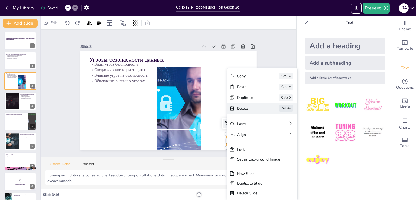
click at [265, 158] on div "Delete" at bounding box center [279, 163] width 28 height 11
checkbox input "true"
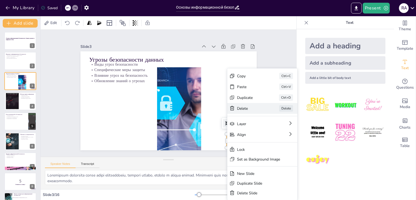
checkbox input "true"
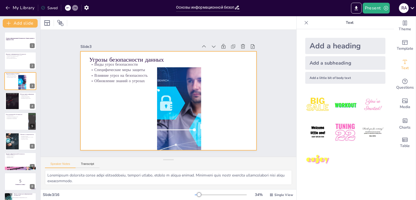
checkbox input "true"
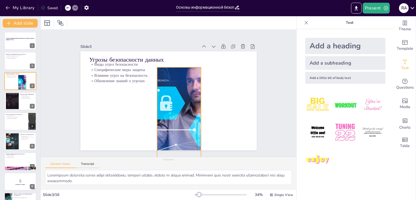
checkbox input "true"
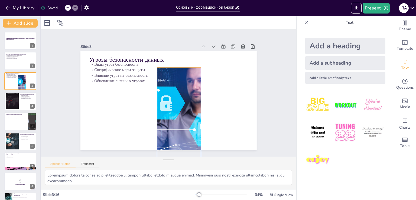
checkbox input "true"
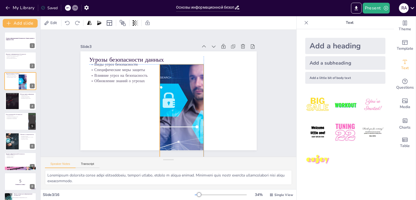
checkbox input "true"
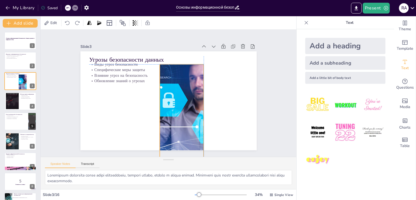
checkbox input "true"
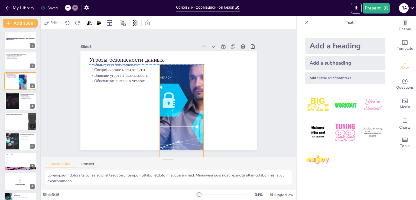
checkbox input "true"
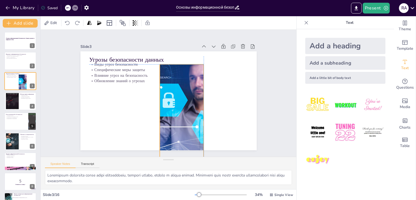
checkbox input "true"
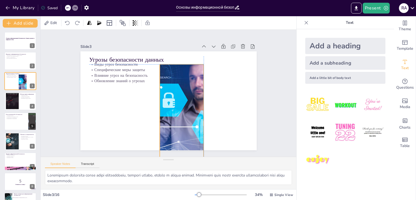
checkbox input "true"
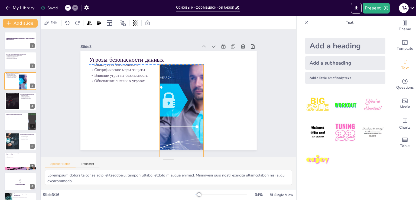
checkbox input "true"
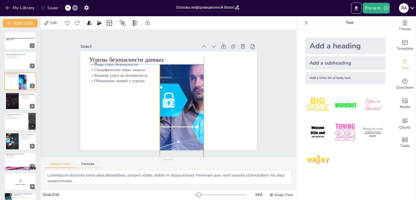
checkbox input "true"
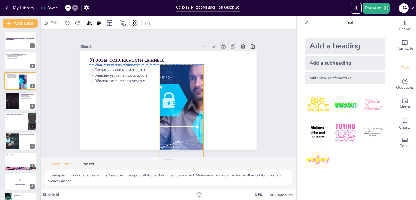
checkbox input "true"
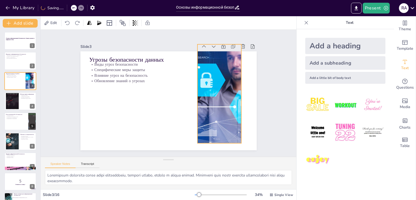
checkbox input "true"
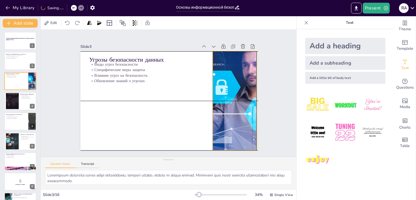
drag, startPoint x: 177, startPoint y: 110, endPoint x: 234, endPoint y: 94, distance: 59.2
click at [234, 94] on div at bounding box center [234, 100] width 149 height 99
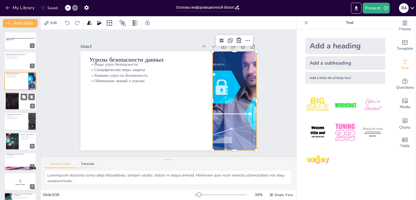
click at [20, 100] on div at bounding box center [20, 101] width 32 height 18
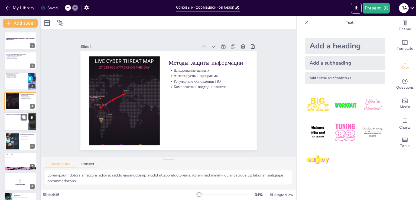
click at [16, 118] on p "Двухфакторная аутентификация" at bounding box center [16, 117] width 21 height 1
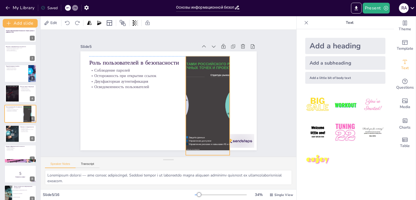
drag, startPoint x: 219, startPoint y: 122, endPoint x: 192, endPoint y: 127, distance: 27.3
click at [192, 127] on div at bounding box center [208, 105] width 176 height 99
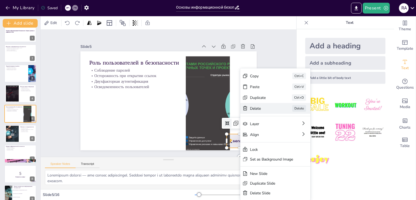
click at [291, 136] on div "Delete" at bounding box center [304, 138] width 27 height 5
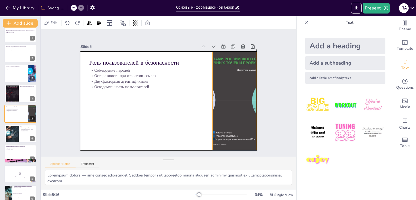
drag, startPoint x: 208, startPoint y: 97, endPoint x: 235, endPoint y: 90, distance: 27.9
click at [235, 90] on div at bounding box center [234, 100] width 176 height 99
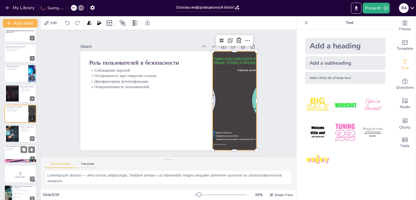
click at [12, 155] on div at bounding box center [20, 154] width 32 height 18
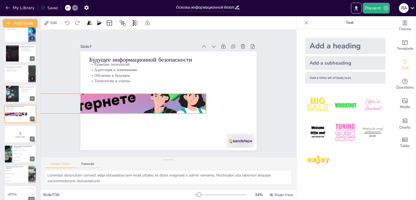
drag, startPoint x: 177, startPoint y: 135, endPoint x: 126, endPoint y: 99, distance: 62.4
click at [126, 99] on div at bounding box center [118, 103] width 176 height 99
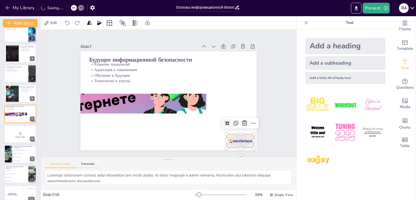
click at [231, 134] on div at bounding box center [241, 141] width 28 height 14
click at [243, 128] on icon at bounding box center [240, 131] width 7 height 7
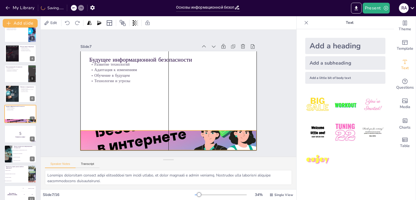
drag, startPoint x: 185, startPoint y: 104, endPoint x: 236, endPoint y: 140, distance: 61.9
click at [236, 140] on div at bounding box center [163, 140] width 185 height 117
click at [163, 130] on div at bounding box center [168, 140] width 176 height 99
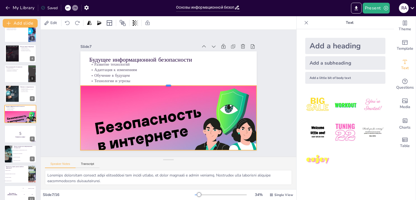
drag, startPoint x: 164, startPoint y: 128, endPoint x: 165, endPoint y: 83, distance: 45.0
click at [165, 83] on div at bounding box center [170, 83] width 173 height 41
click at [16, 129] on div at bounding box center [20, 134] width 32 height 18
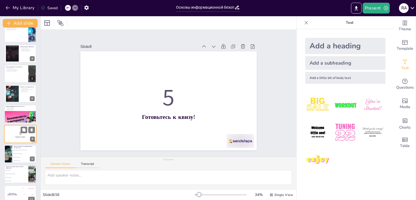
scroll to position [68, 0]
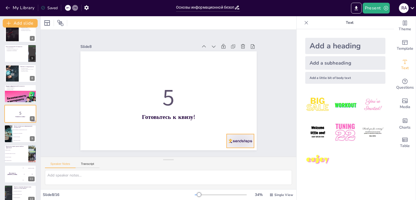
click at [236, 140] on div at bounding box center [234, 148] width 29 height 17
click at [242, 122] on icon at bounding box center [244, 123] width 5 height 5
click at [22, 130] on icon at bounding box center [23, 129] width 3 height 3
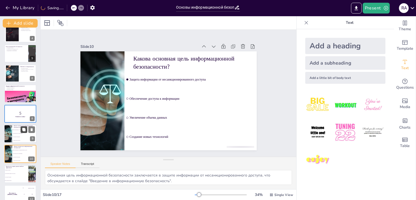
scroll to position [108, 0]
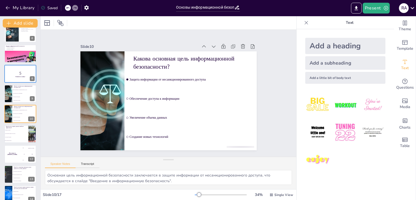
click at [67, 7] on icon at bounding box center [67, 7] width 3 height 3
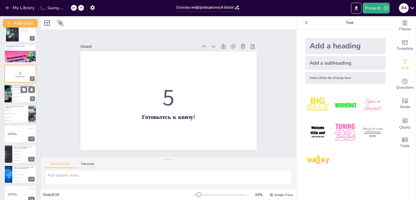
click at [11, 89] on div at bounding box center [8, 94] width 28 height 18
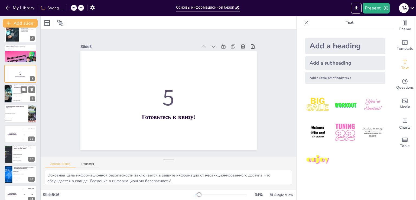
scroll to position [88, 0]
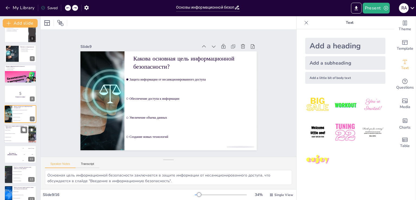
click at [14, 138] on li "Регулярные обновления" at bounding box center [16, 138] width 24 height 4
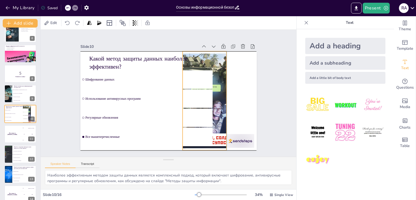
drag, startPoint x: 238, startPoint y: 133, endPoint x: 209, endPoint y: 133, distance: 29.2
click at [209, 133] on div at bounding box center [204, 105] width 80 height 106
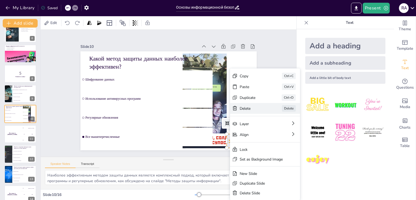
click at [280, 136] on div "Delete" at bounding box center [293, 138] width 27 height 5
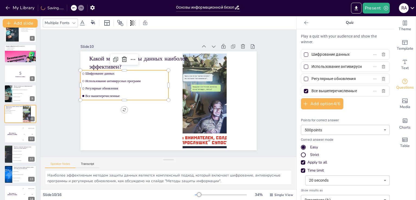
click at [206, 51] on div "Какой метод защиты данных наиболее эффективен? Шифрование данных Использование …" at bounding box center [168, 51] width 176 height 0
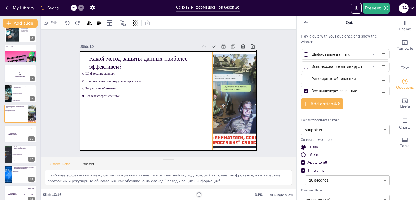
drag, startPoint x: 214, startPoint y: 97, endPoint x: 245, endPoint y: 96, distance: 30.3
click at [245, 96] on div at bounding box center [226, 127] width 104 height 119
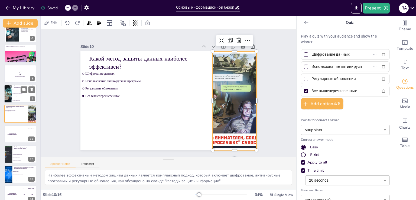
click at [14, 94] on li "Обеспечение доступа к информации" at bounding box center [24, 94] width 24 height 4
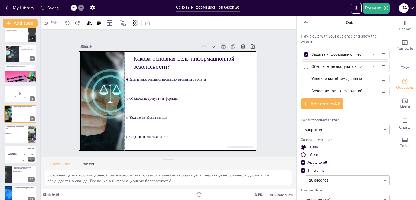
click at [98, 101] on div at bounding box center [102, 94] width 158 height 114
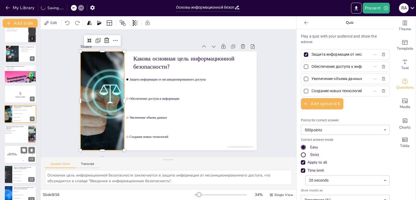
click at [6, 147] on div "The winner is Niels 🏆" at bounding box center [12, 154] width 16 height 18
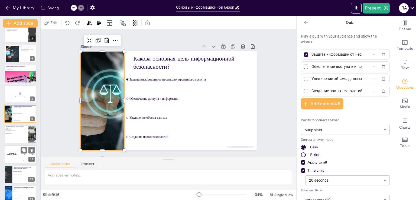
scroll to position [128, 0]
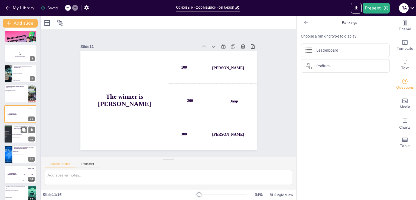
click at [11, 134] on div at bounding box center [8, 134] width 32 height 18
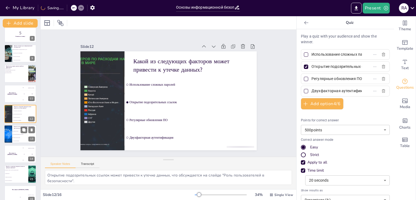
click at [6, 138] on div at bounding box center [8, 134] width 28 height 18
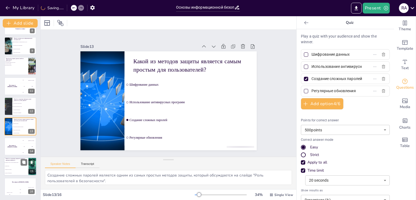
click at [10, 162] on li "Сообщение от банка с просьбой подтвердить данные" at bounding box center [16, 163] width 24 height 4
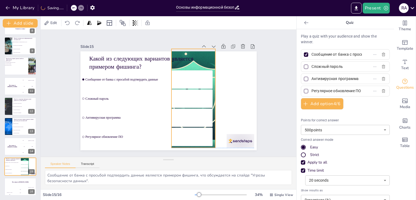
drag, startPoint x: 232, startPoint y: 115, endPoint x: 188, endPoint y: 112, distance: 44.0
click at [188, 81] on div "Какой из следующих вариантов является примером фишинга? Сообщение от банка с пр…" at bounding box center [181, 53] width 168 height 54
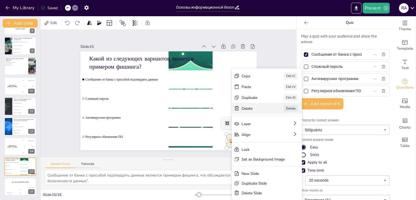
click at [282, 136] on div "Delete" at bounding box center [295, 138] width 27 height 5
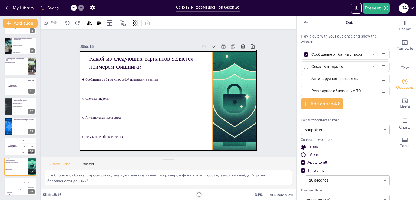
drag, startPoint x: 206, startPoint y: 54, endPoint x: 250, endPoint y: 56, distance: 44.4
click at [250, 56] on div at bounding box center [235, 100] width 300 height 99
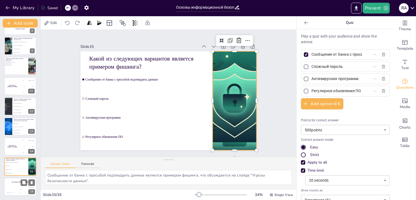
click at [14, 182] on h4 "The winner is Niels 🏆" at bounding box center [20, 182] width 32 height 1
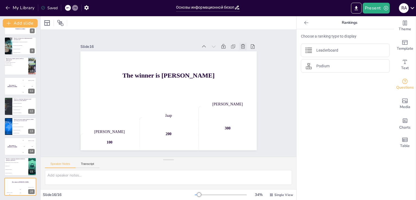
click at [244, 52] on icon at bounding box center [247, 55] width 6 height 6
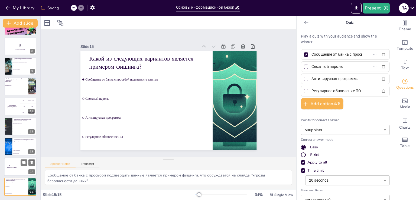
click at [10, 169] on div "The winner is Niels 🏆" at bounding box center [12, 167] width 16 height 18
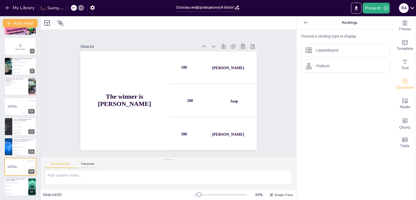
click at [240, 44] on icon at bounding box center [242, 46] width 5 height 5
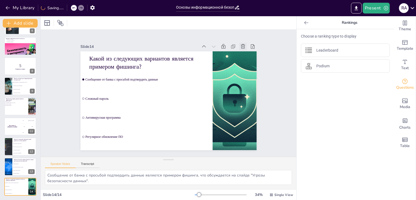
scroll to position [116, 0]
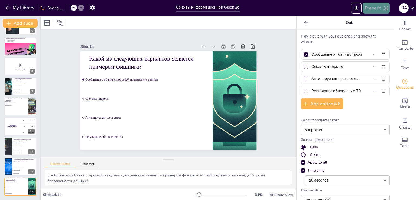
click at [376, 5] on button "Present" at bounding box center [376, 8] width 27 height 11
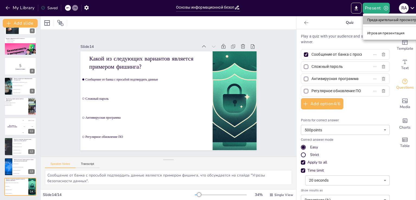
click at [376, 17] on li "Предварительный просмотр презентации" at bounding box center [403, 20] width 81 height 9
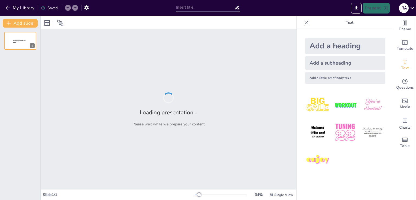
type input "Основы информационной безопасности: Защита данных в цифровую эпоху"
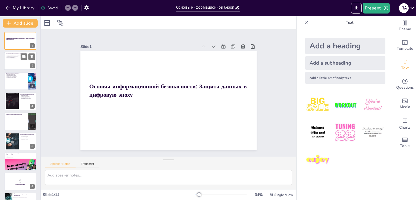
checkbox input "true"
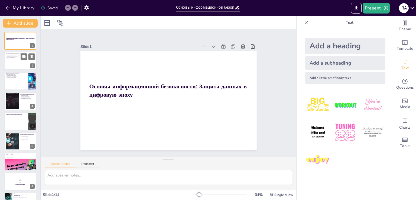
checkbox input "true"
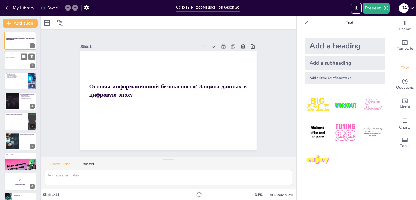
checkbox input "true"
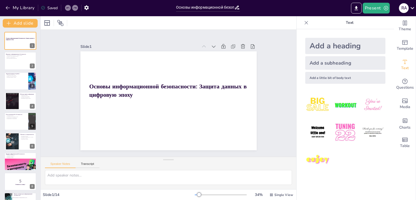
checkbox input "true"
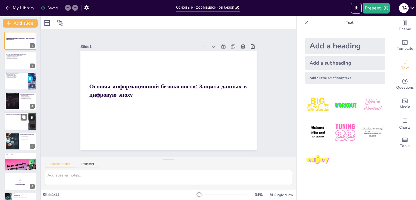
checkbox input "true"
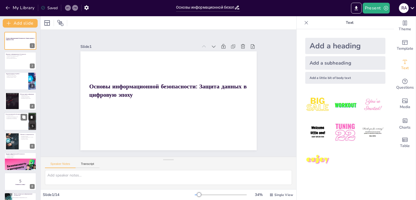
checkbox input "true"
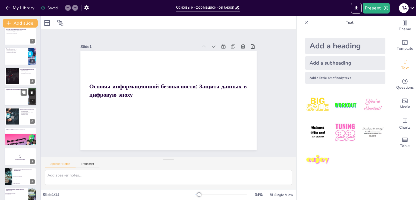
scroll to position [25, 0]
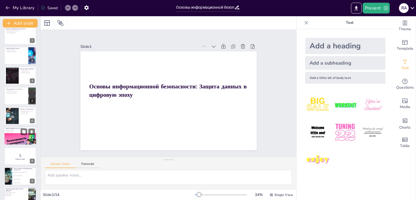
checkbox input "true"
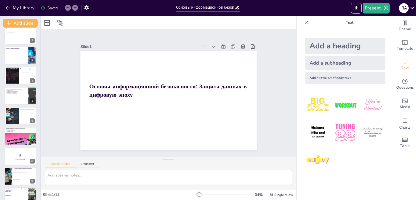
checkbox input "true"
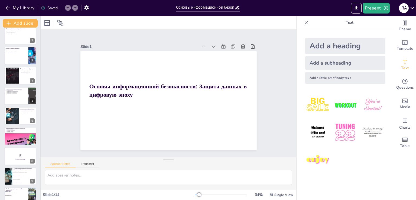
checkbox input "true"
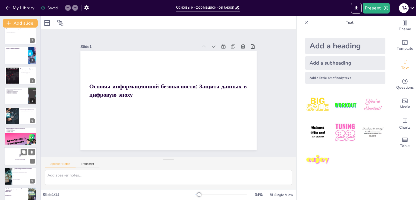
checkbox input "true"
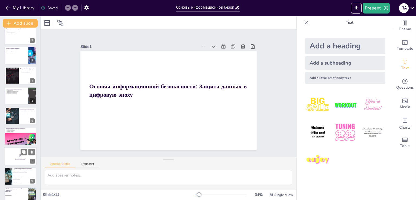
click at [10, 150] on div at bounding box center [20, 156] width 32 height 18
checkbox input "true"
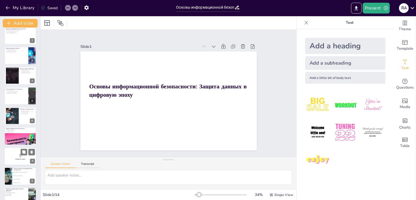
checkbox input "true"
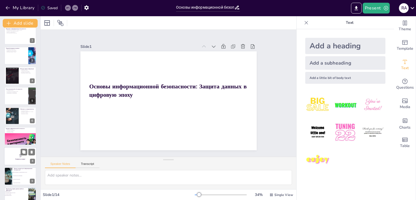
checkbox input "true"
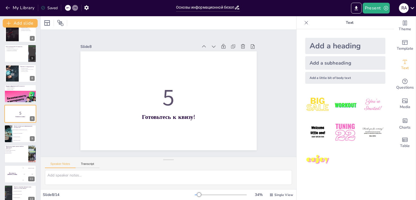
checkbox input "true"
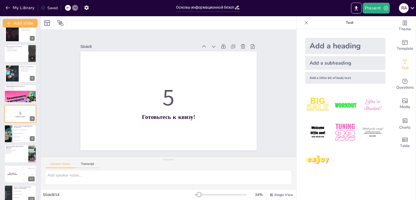
checkbox input "true"
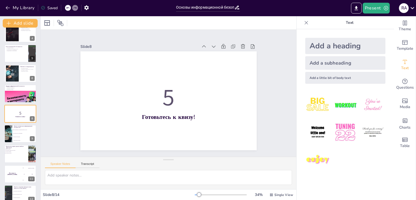
checkbox input "true"
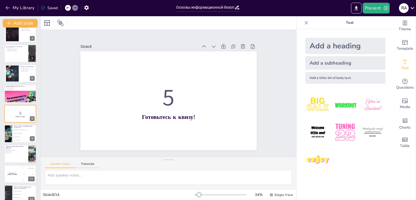
checkbox input "true"
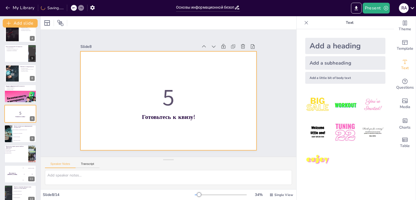
checkbox input "true"
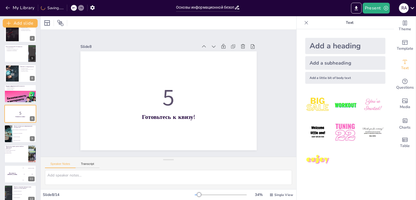
checkbox input "true"
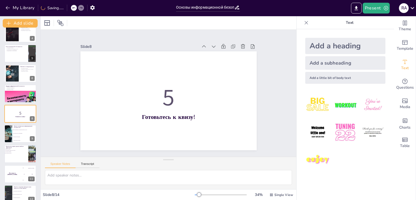
checkbox input "true"
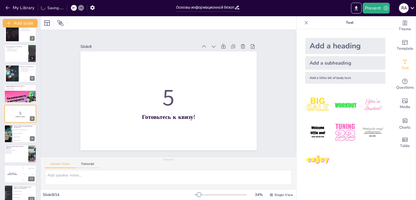
checkbox input "true"
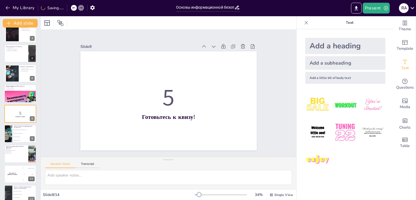
checkbox input "true"
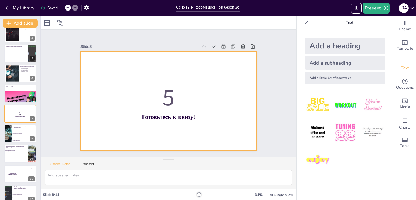
checkbox input "true"
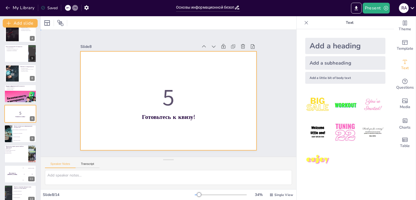
checkbox input "true"
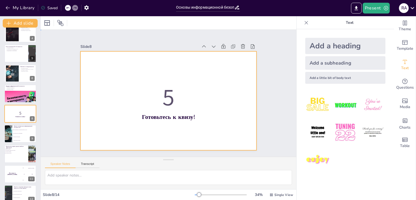
checkbox input "true"
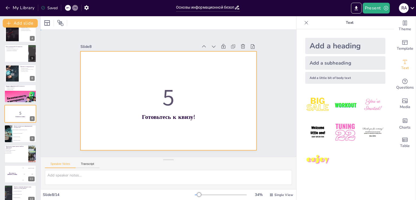
checkbox input "true"
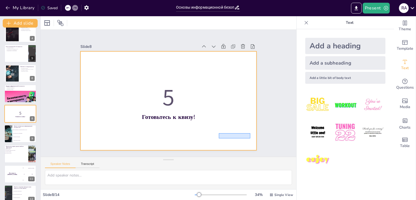
checkbox input "true"
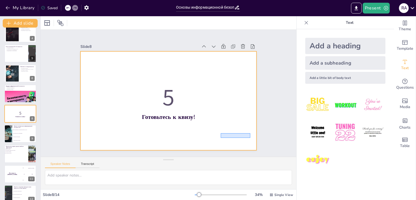
checkbox input "true"
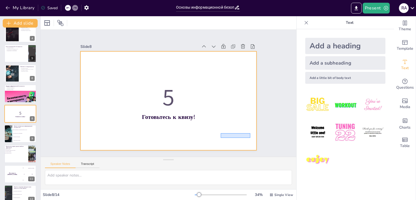
checkbox input "true"
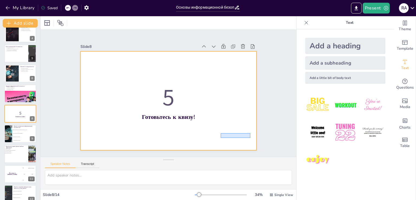
drag, startPoint x: 250, startPoint y: 133, endPoint x: 229, endPoint y: 136, distance: 21.6
click at [229, 136] on div at bounding box center [166, 100] width 193 height 133
checkbox input "true"
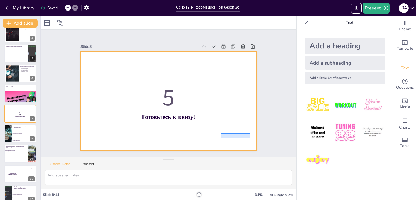
checkbox input "true"
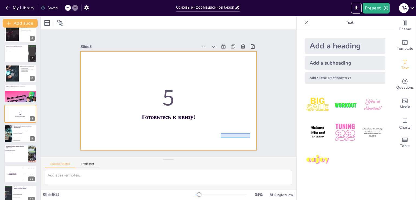
checkbox input "true"
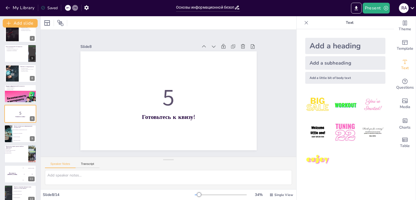
checkbox input "true"
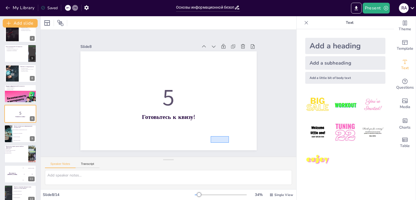
drag, startPoint x: 229, startPoint y: 136, endPoint x: 211, endPoint y: 143, distance: 19.3
click at [211, 143] on div at bounding box center [164, 100] width 201 height 184
checkbox input "true"
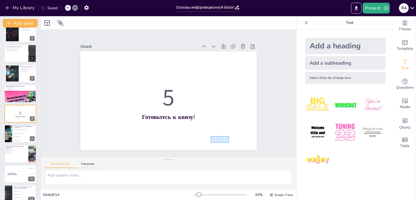
checkbox input "true"
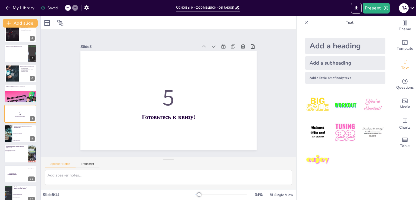
checkbox input "true"
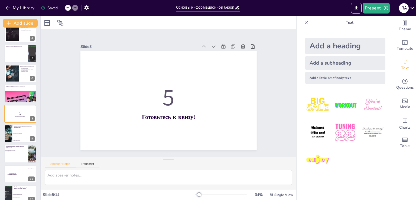
checkbox input "true"
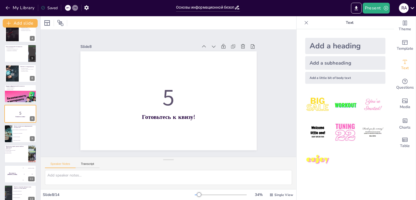
checkbox input "true"
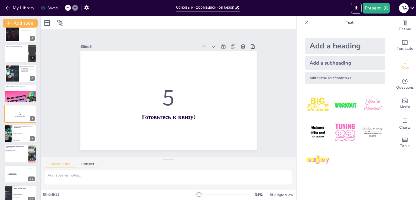
checkbox input "true"
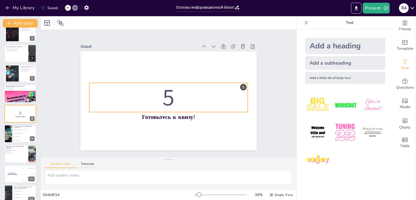
checkbox input "true"
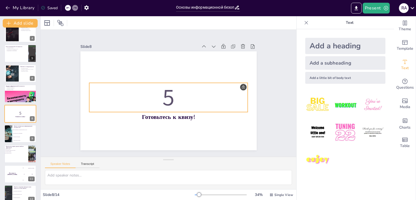
checkbox input "true"
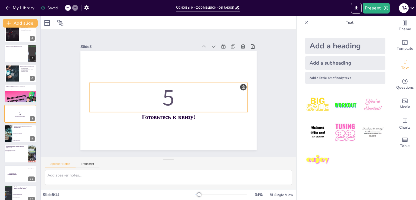
checkbox input "true"
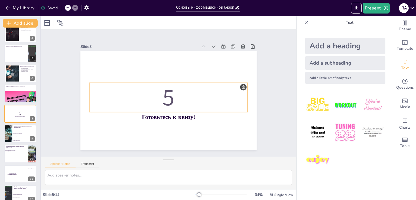
checkbox input "true"
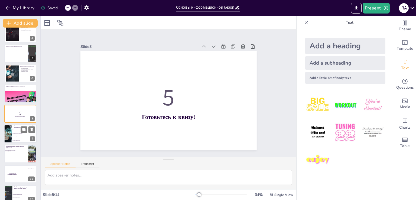
click at [11, 133] on div at bounding box center [8, 134] width 28 height 18
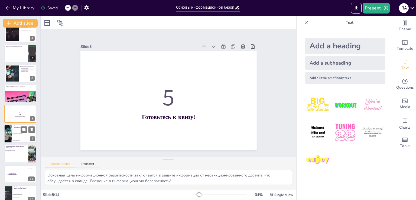
scroll to position [88, 0]
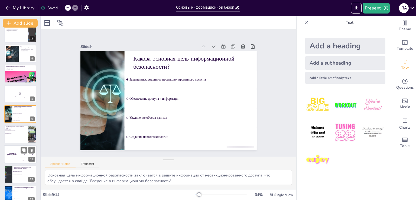
click at [14, 156] on div "The winner is Niels 🏆" at bounding box center [12, 154] width 16 height 18
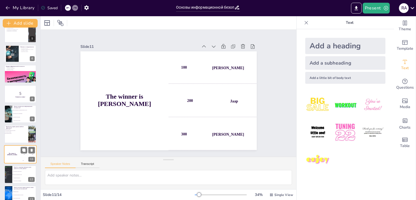
scroll to position [116, 0]
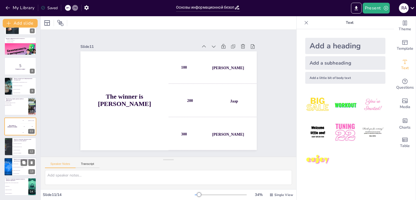
click at [11, 175] on div at bounding box center [8, 167] width 28 height 18
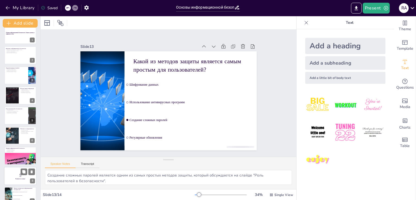
scroll to position [0, 0]
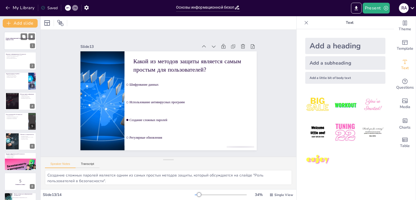
click at [10, 40] on strong "Основы информационной безопасности: Защита данных в цифровую эпоху" at bounding box center [20, 39] width 29 height 3
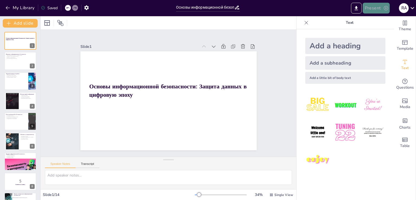
click at [371, 5] on button "Present" at bounding box center [376, 8] width 27 height 11
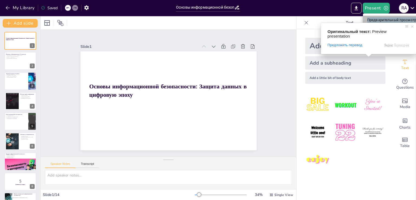
click at [376, 18] on ya-tr-span "Предварительный просмотр презентации" at bounding box center [403, 19] width 72 height 5
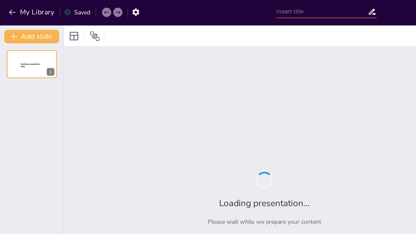
type input "Основы информационной безопасности: Защита данных в цифровую эпоху"
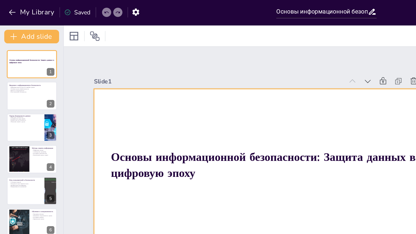
checkbox input "true"
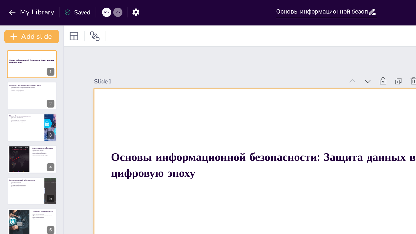
checkbox input "true"
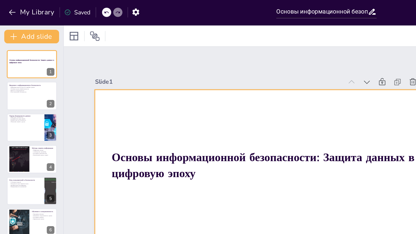
checkbox input "true"
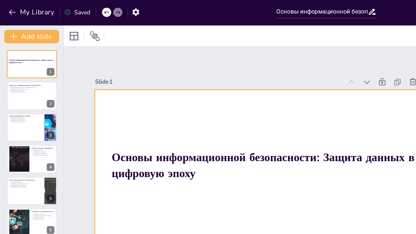
checkbox input "true"
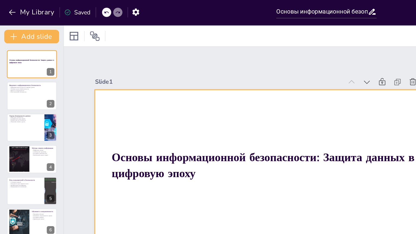
checkbox input "true"
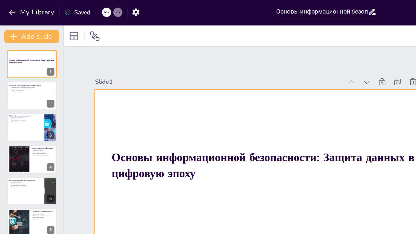
checkbox input "true"
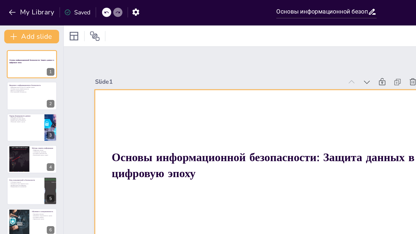
checkbox input "true"
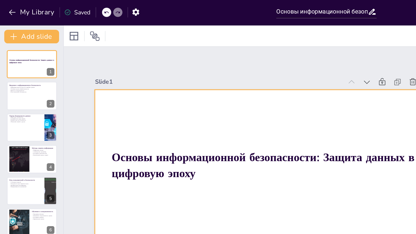
checkbox input "true"
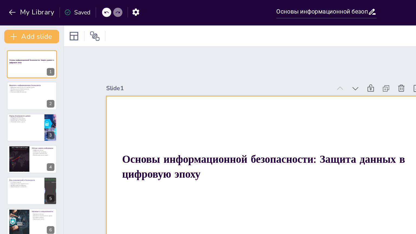
checkbox input "true"
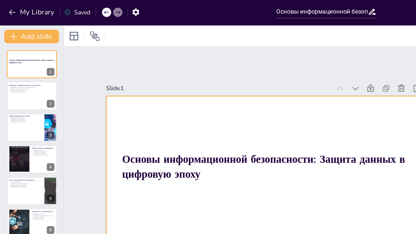
checkbox input "true"
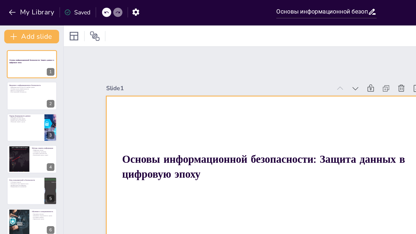
checkbox input "true"
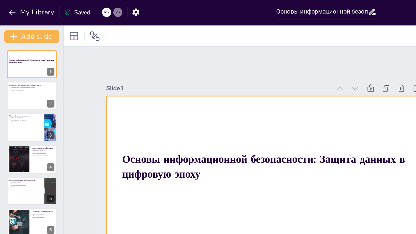
checkbox input "true"
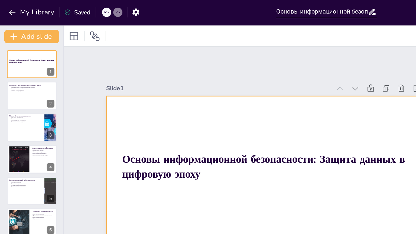
checkbox input "true"
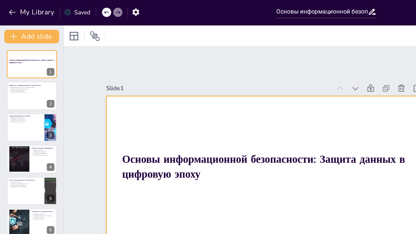
checkbox input "true"
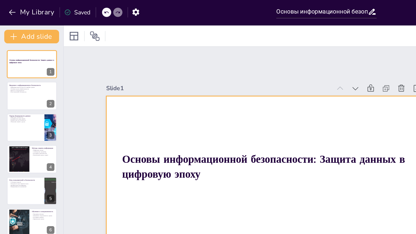
checkbox input "true"
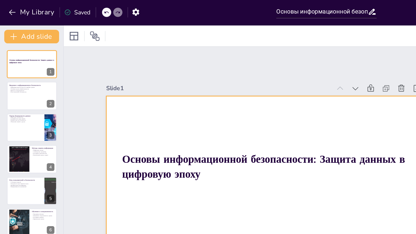
checkbox input "true"
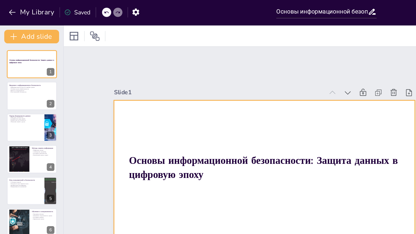
checkbox input "true"
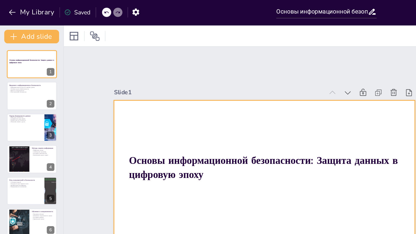
checkbox input "true"
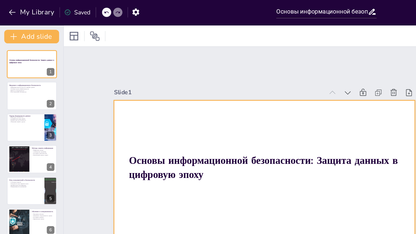
checkbox input "true"
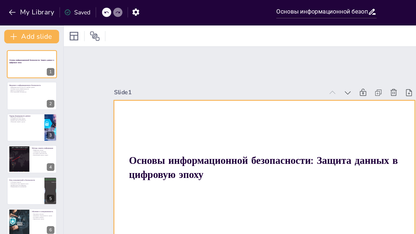
checkbox input "true"
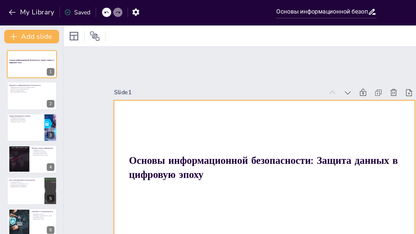
checkbox input "true"
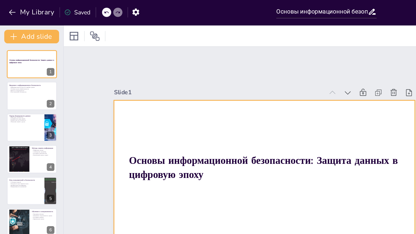
checkbox input "true"
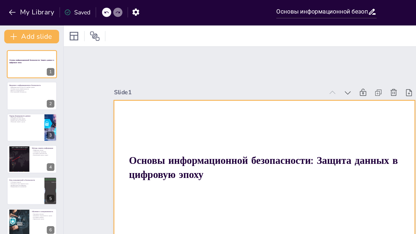
checkbox input "true"
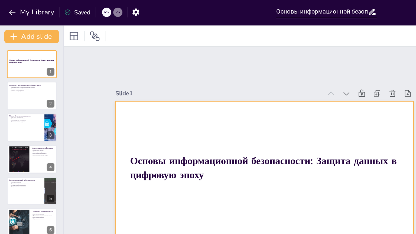
checkbox input "true"
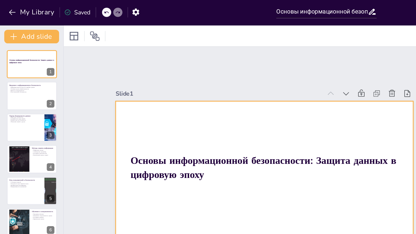
checkbox input "true"
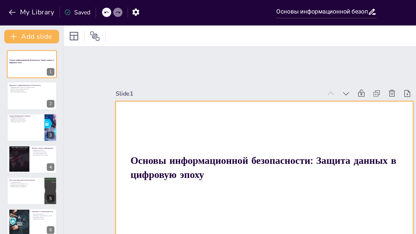
checkbox input "true"
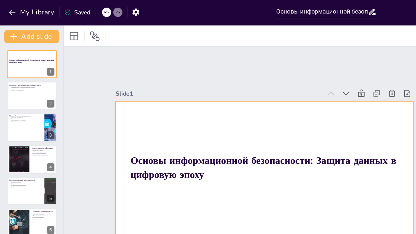
checkbox input "true"
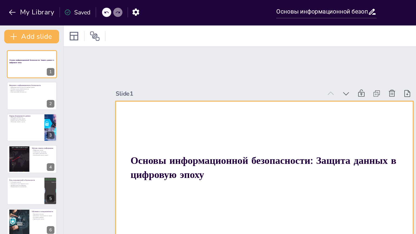
checkbox input "true"
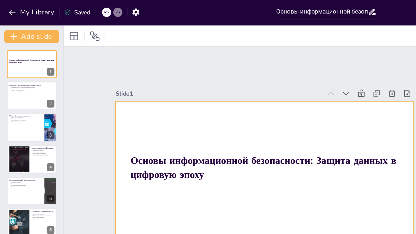
checkbox input "true"
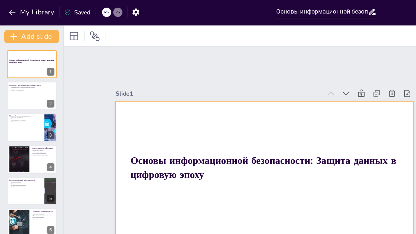
checkbox input "true"
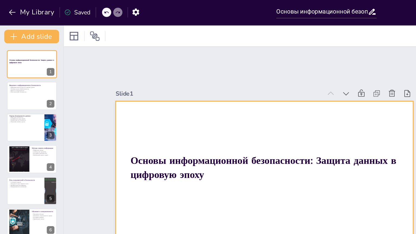
checkbox input "true"
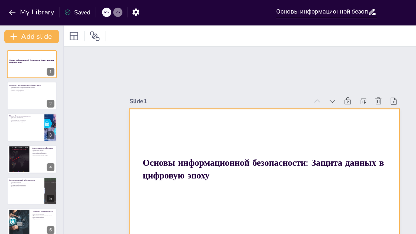
checkbox input "true"
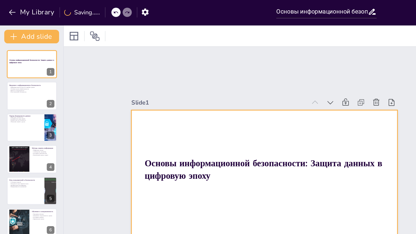
checkbox input "true"
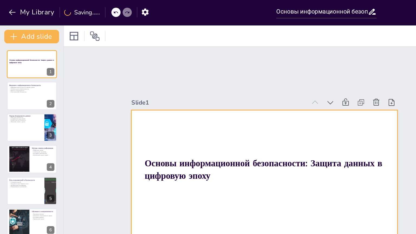
checkbox input "true"
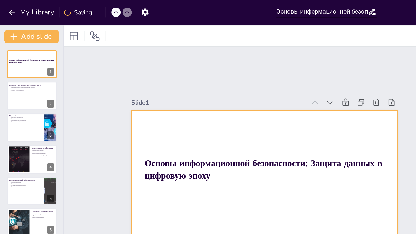
checkbox input "true"
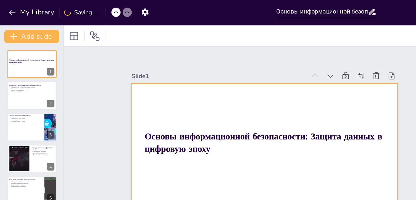
checkbox input "true"
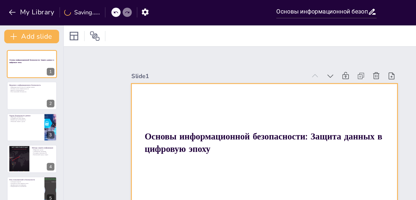
checkbox input "true"
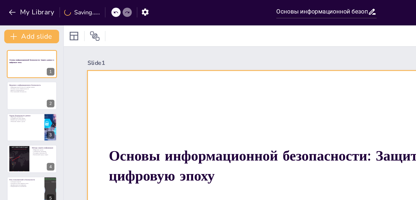
checkbox input "true"
